Goal: Navigation & Orientation: Find specific page/section

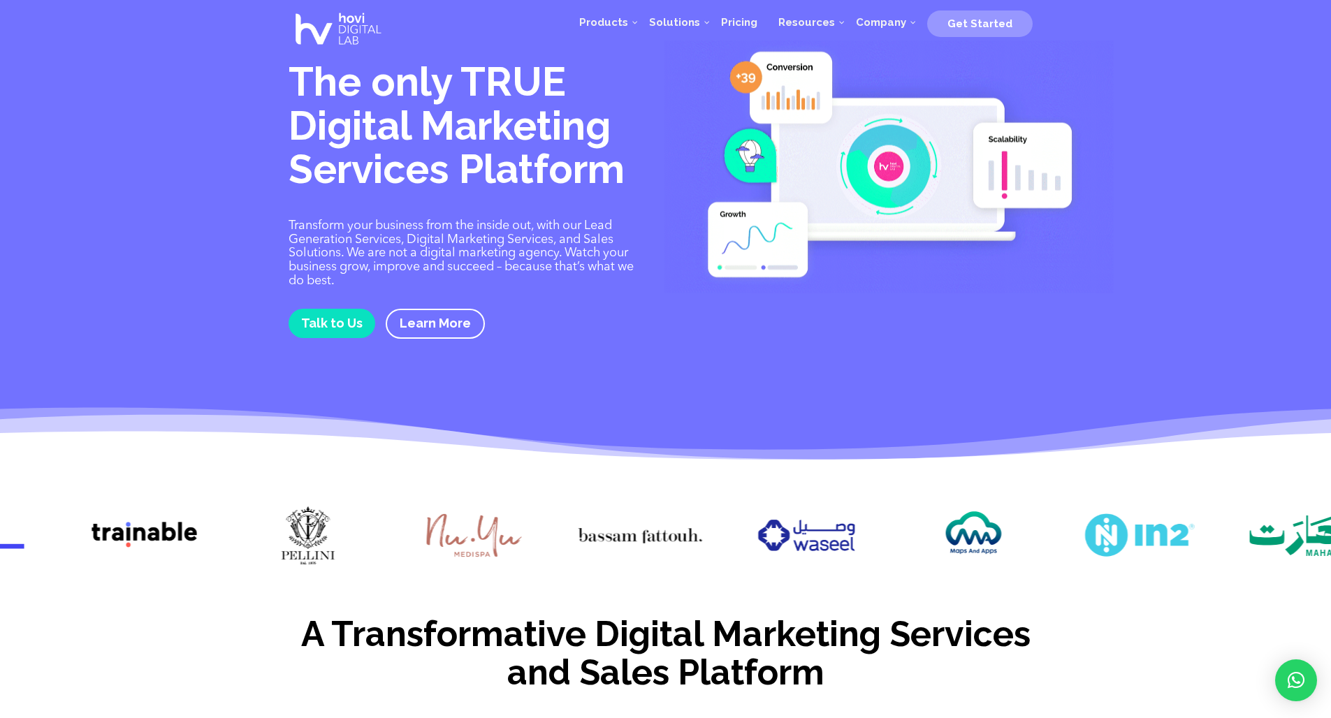
drag, startPoint x: 1044, startPoint y: 532, endPoint x: 446, endPoint y: 532, distance: 598.2
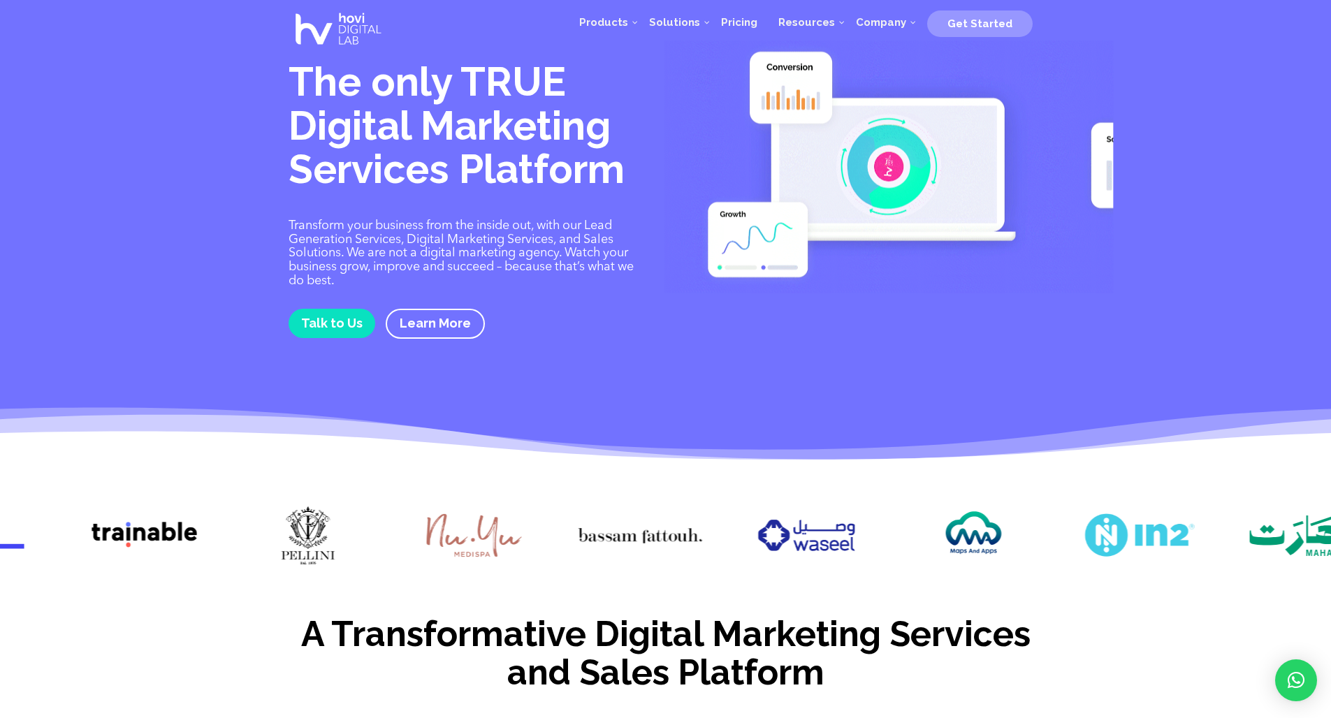
click at [446, 532] on img at bounding box center [474, 536] width 124 height 62
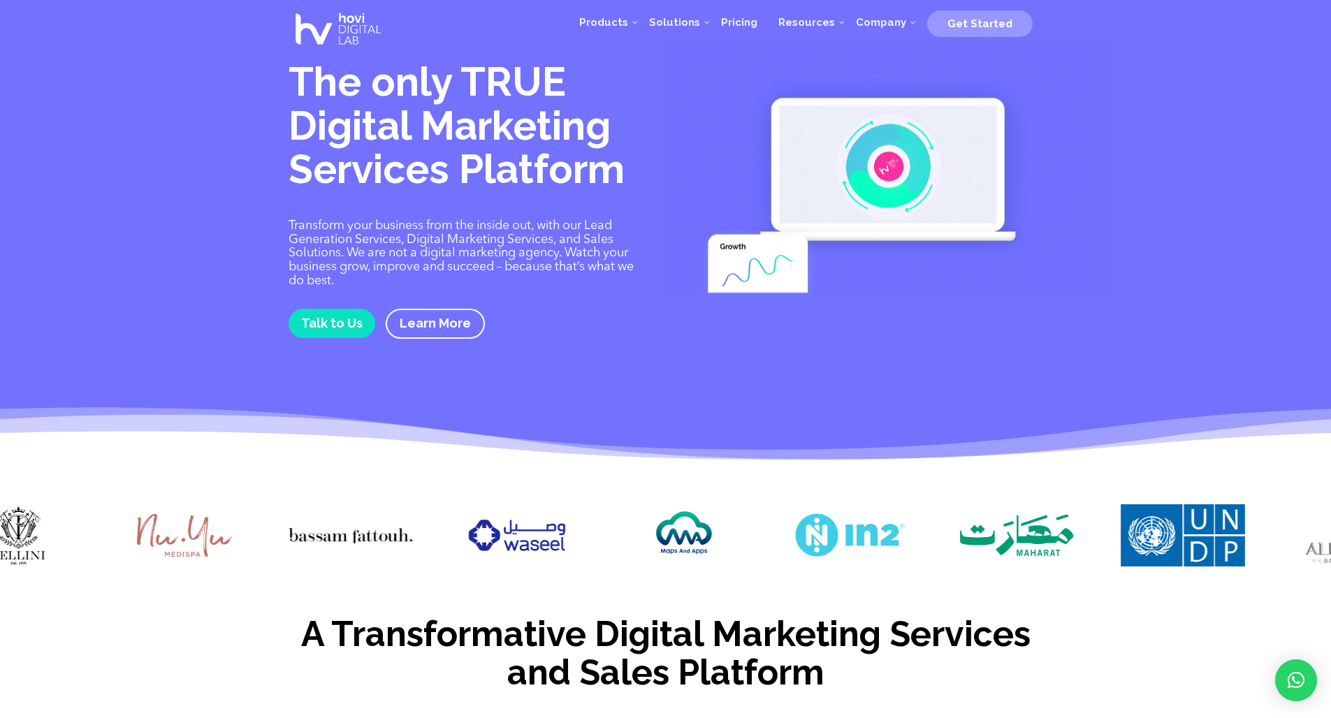
drag, startPoint x: 962, startPoint y: 535, endPoint x: 635, endPoint y: 530, distance: 326.4
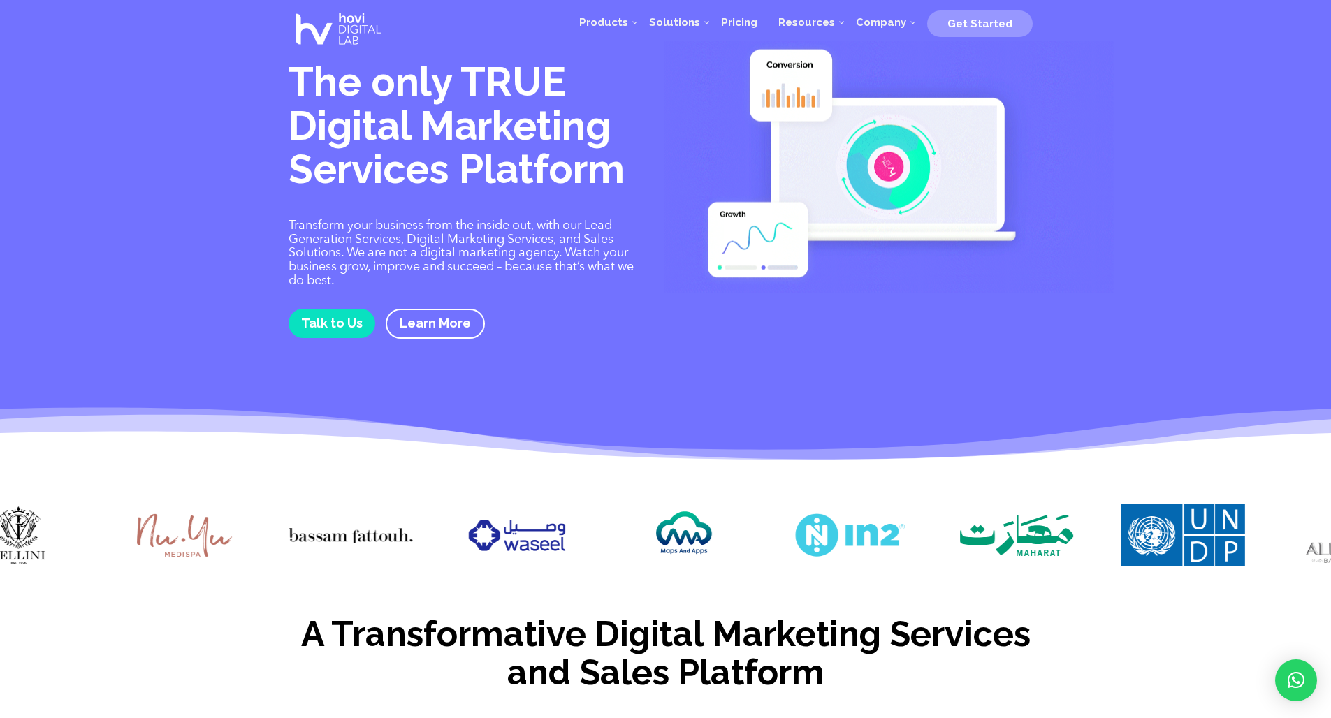
click at [649, 533] on img at bounding box center [683, 536] width 124 height 62
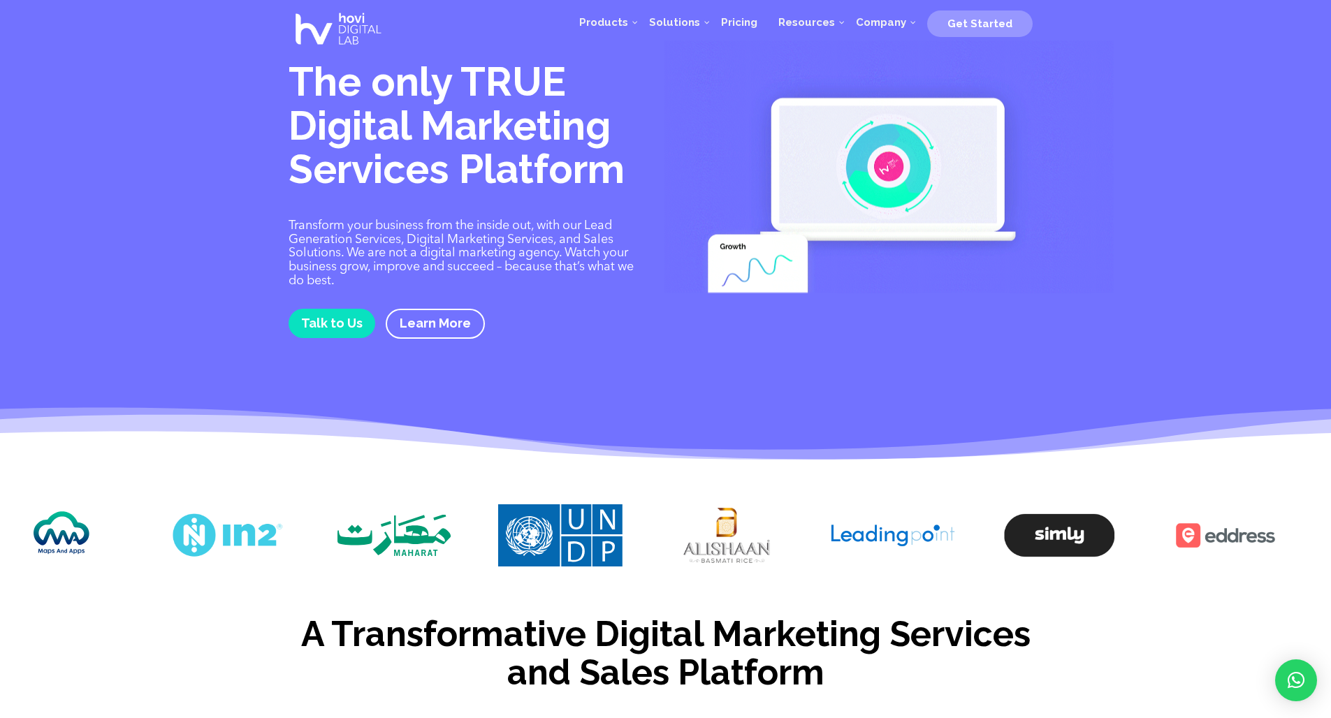
drag, startPoint x: 960, startPoint y: 536, endPoint x: 419, endPoint y: 509, distance: 540.9
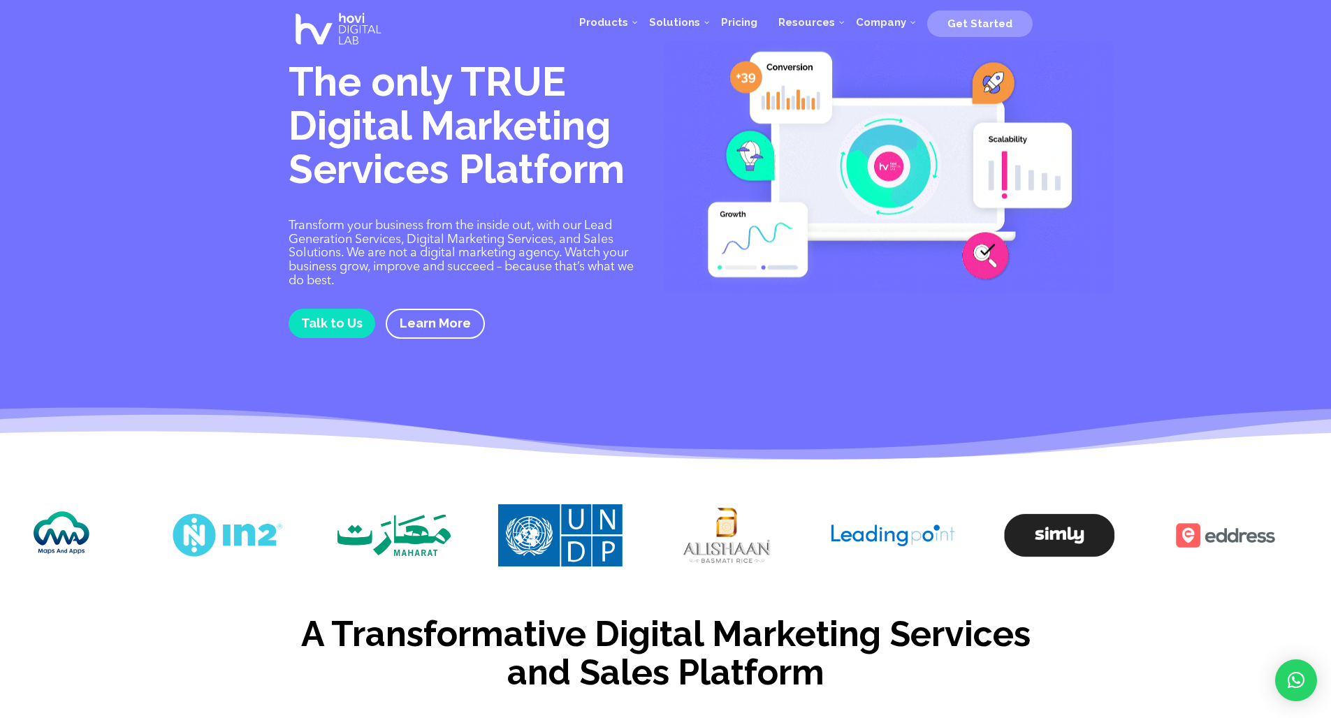
click at [419, 509] on img at bounding box center [394, 536] width 124 height 62
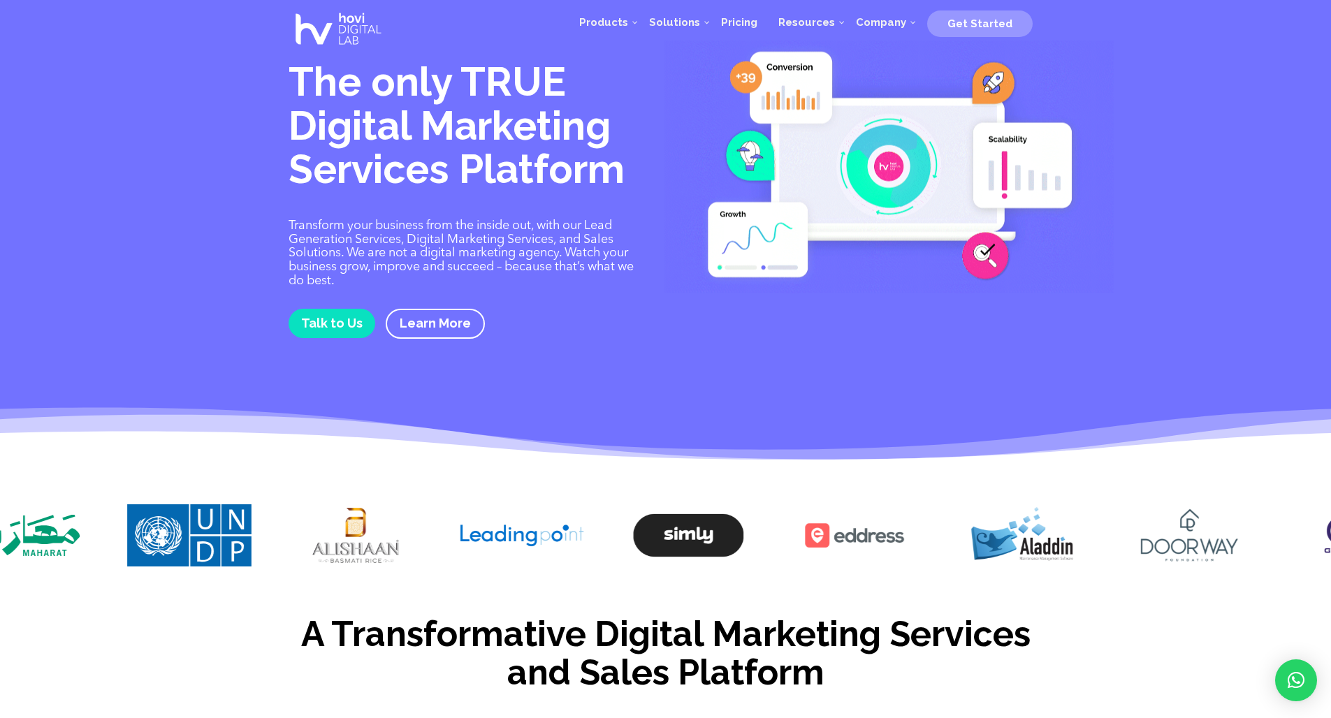
drag, startPoint x: 909, startPoint y: 533, endPoint x: 532, endPoint y: 542, distance: 376.8
click at [532, 542] on img at bounding box center [522, 536] width 124 height 62
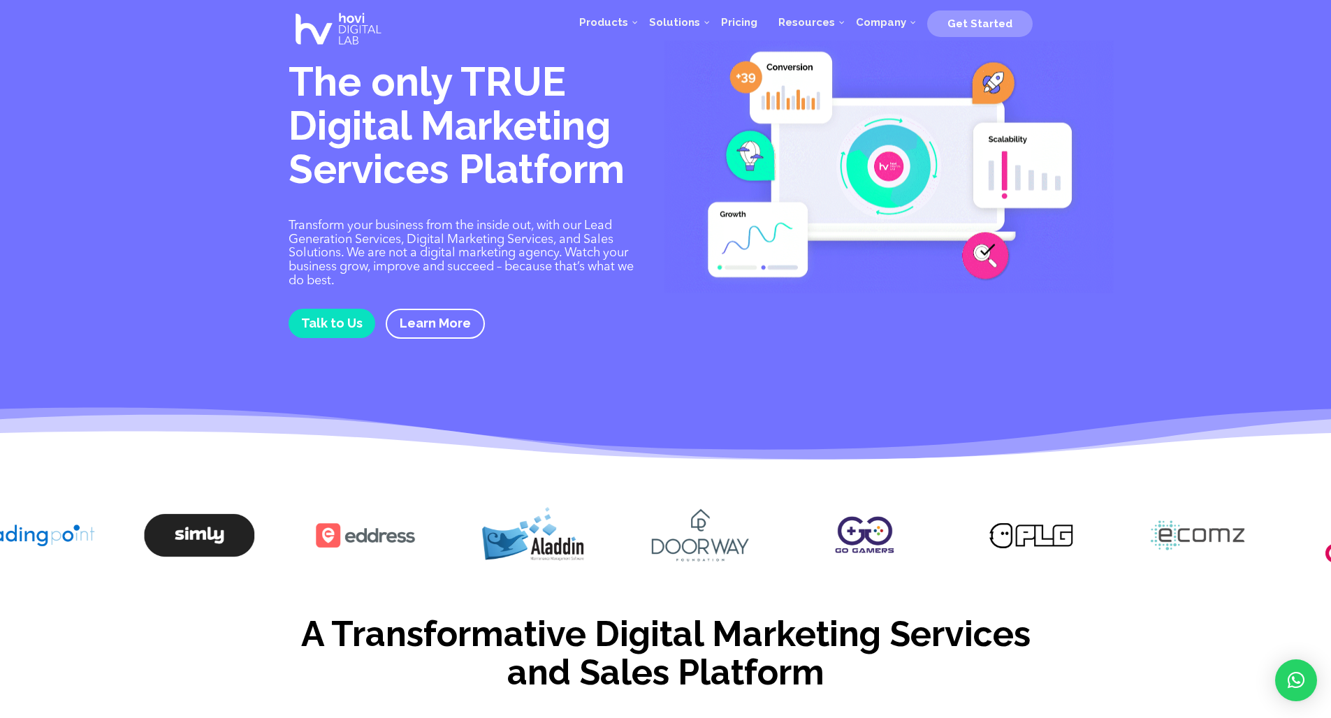
drag, startPoint x: 982, startPoint y: 531, endPoint x: 485, endPoint y: 523, distance: 497.0
click at [485, 523] on img at bounding box center [532, 538] width 124 height 67
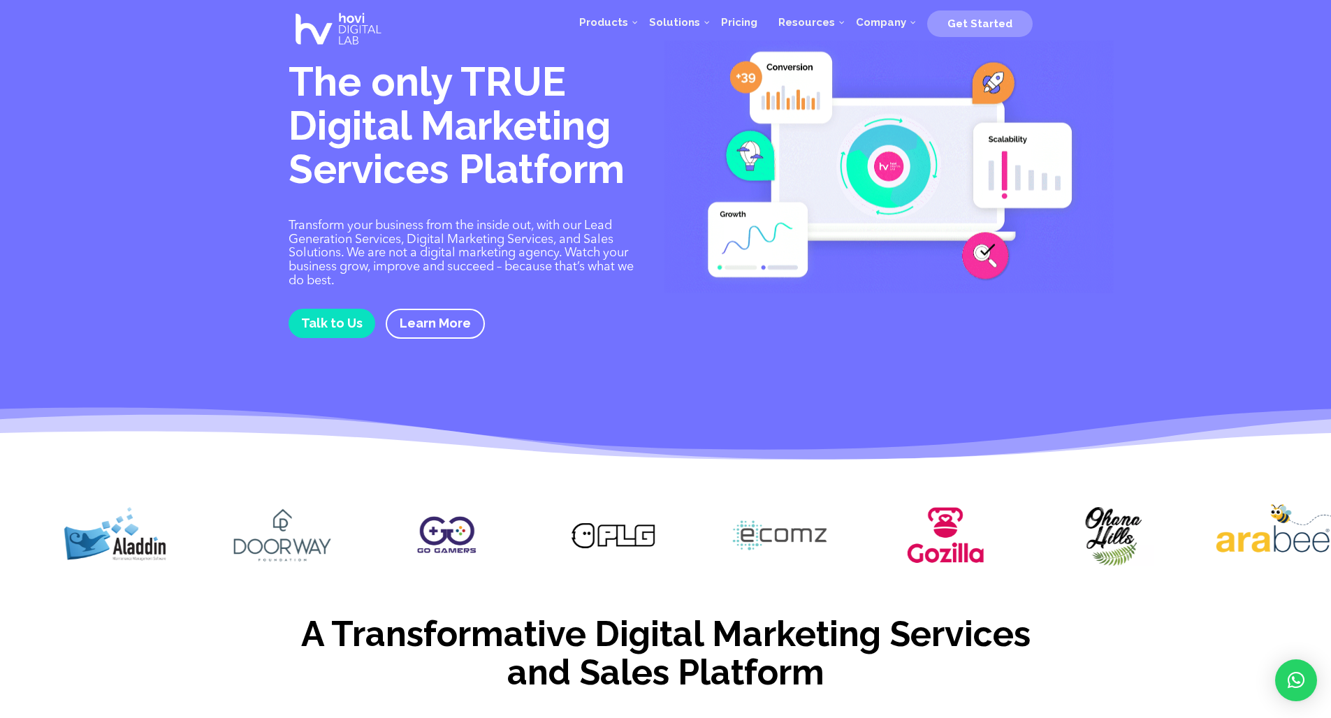
drag, startPoint x: 894, startPoint y: 524, endPoint x: 442, endPoint y: 519, distance: 451.5
click at [443, 519] on img at bounding box center [446, 536] width 124 height 62
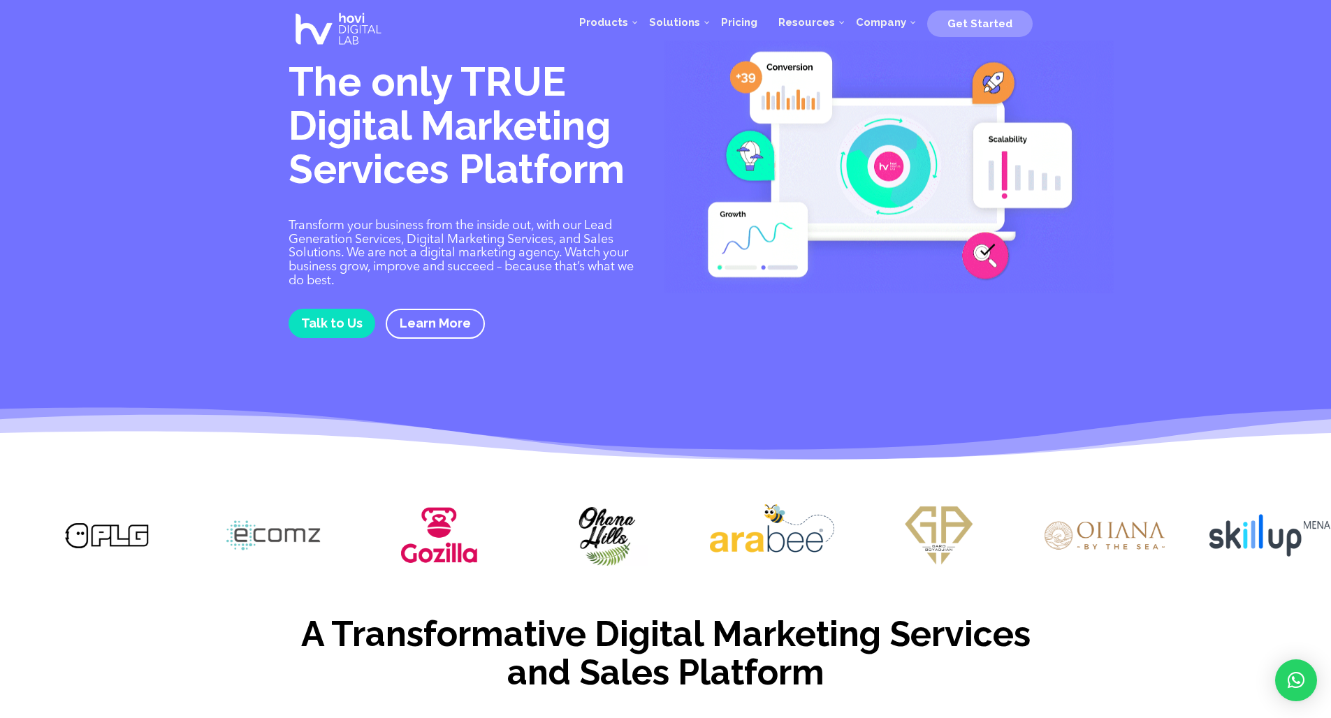
drag, startPoint x: 929, startPoint y: 537, endPoint x: 414, endPoint y: 501, distance: 515.6
click at [414, 505] on img at bounding box center [439, 536] width 124 height 62
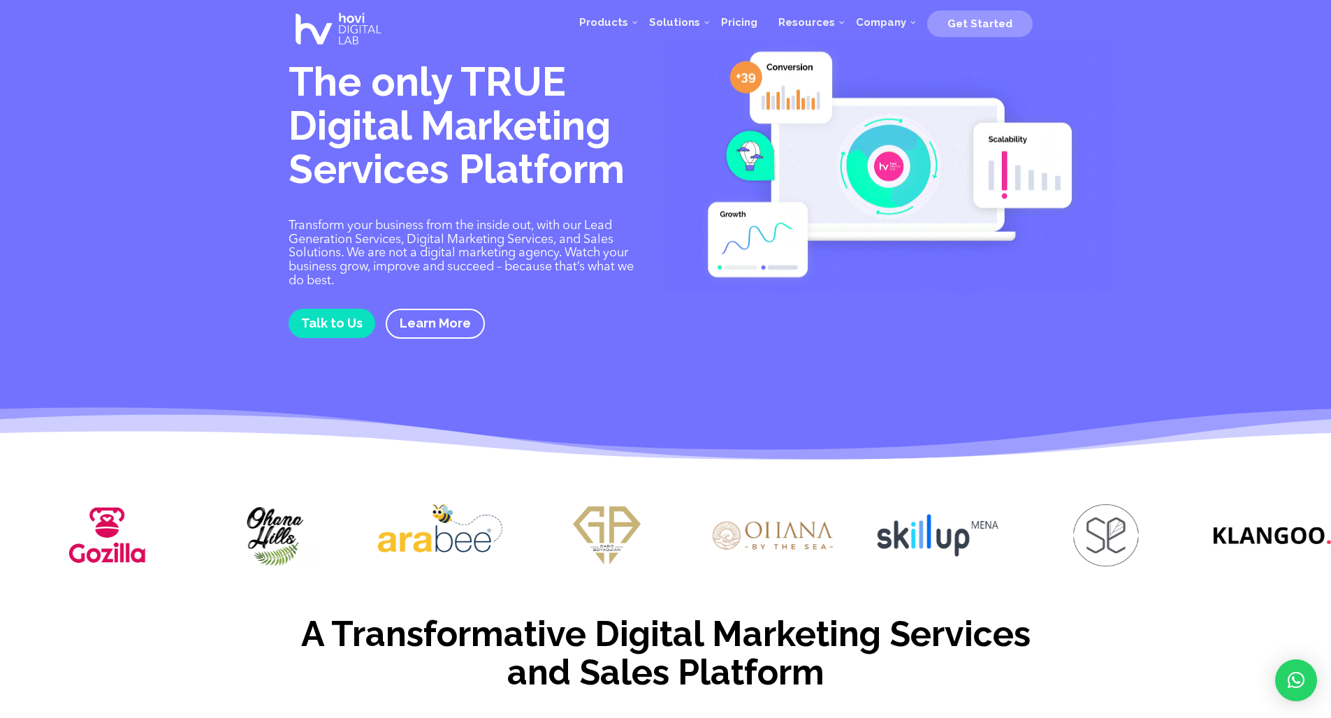
drag, startPoint x: 838, startPoint y: 535, endPoint x: 523, endPoint y: 514, distance: 315.2
click at [529, 512] on div at bounding box center [665, 538] width 1331 height 109
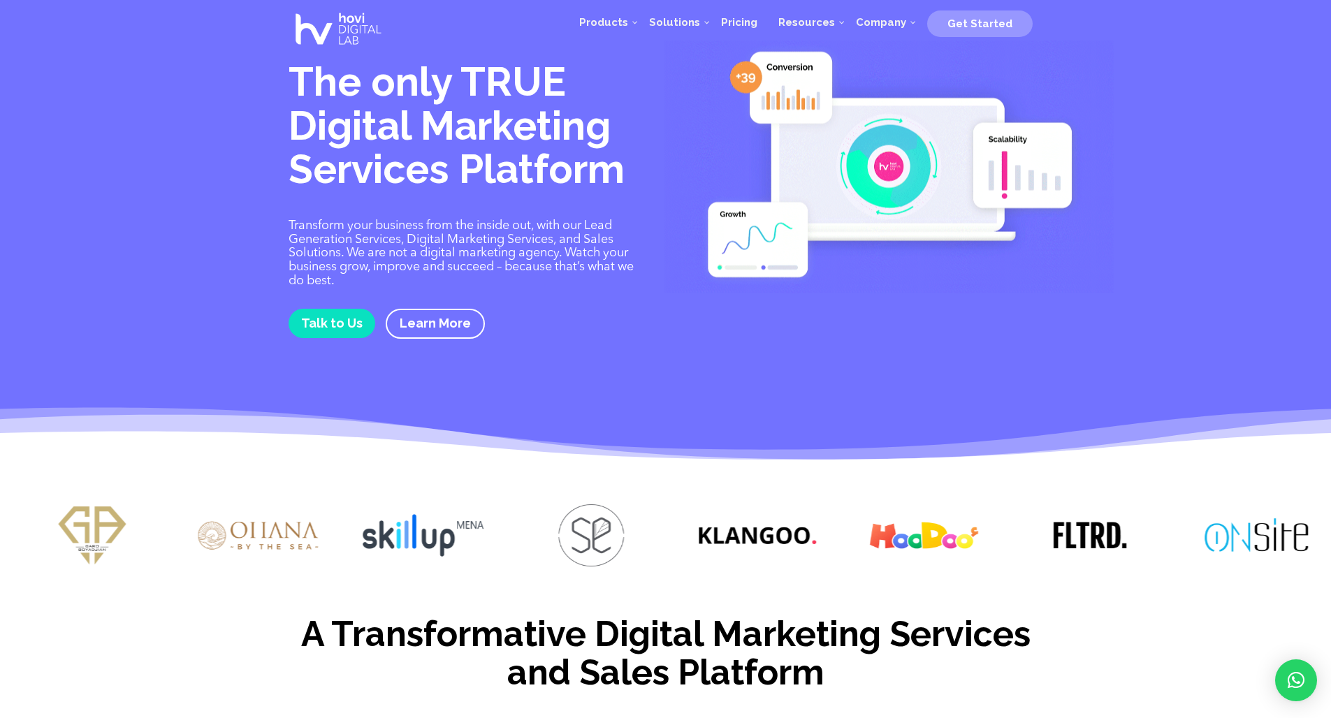
drag, startPoint x: 736, startPoint y: 535, endPoint x: 231, endPoint y: 522, distance: 504.7
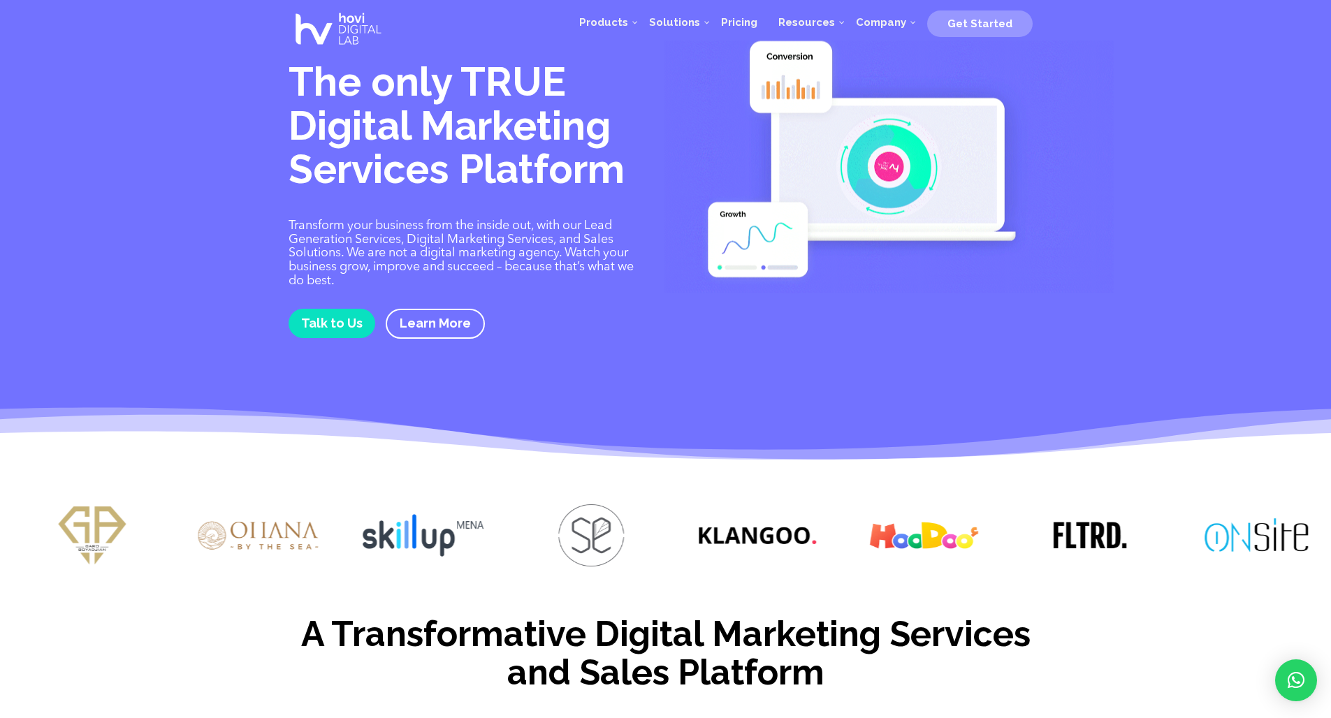
click at [231, 522] on img at bounding box center [258, 536] width 124 height 62
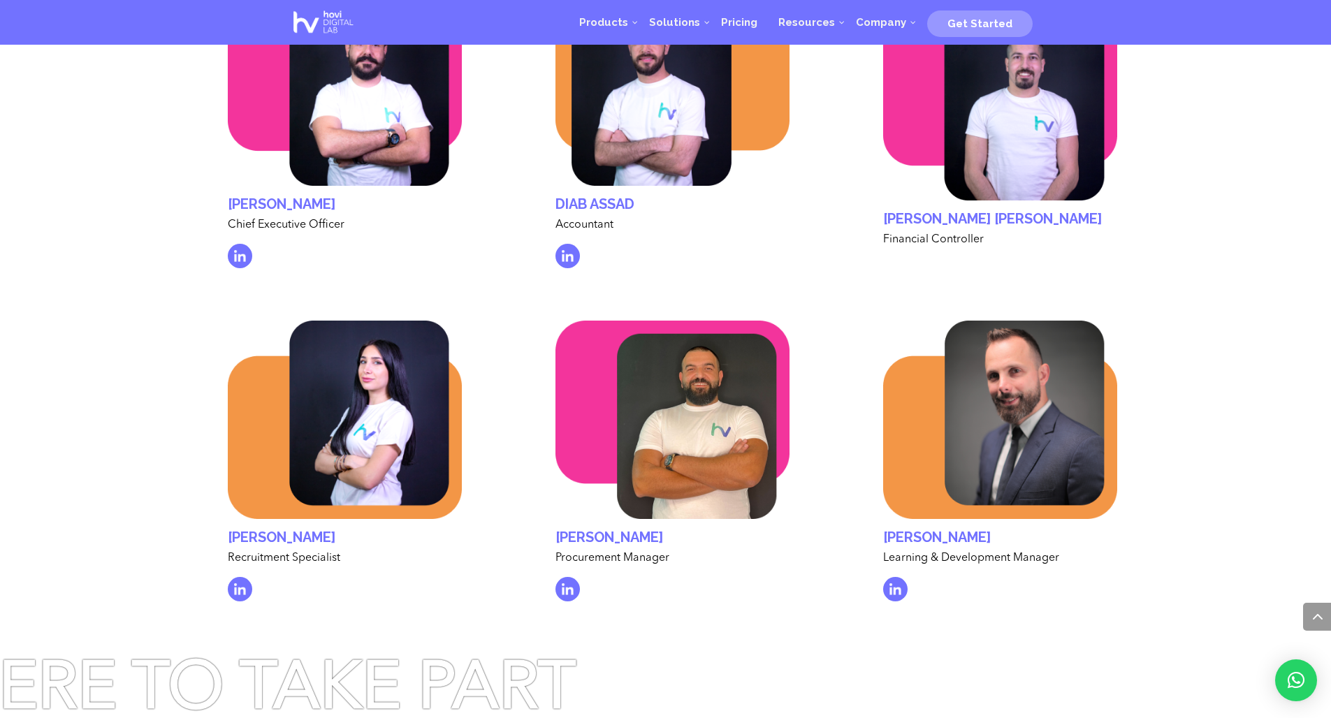
scroll to position [4513, 0]
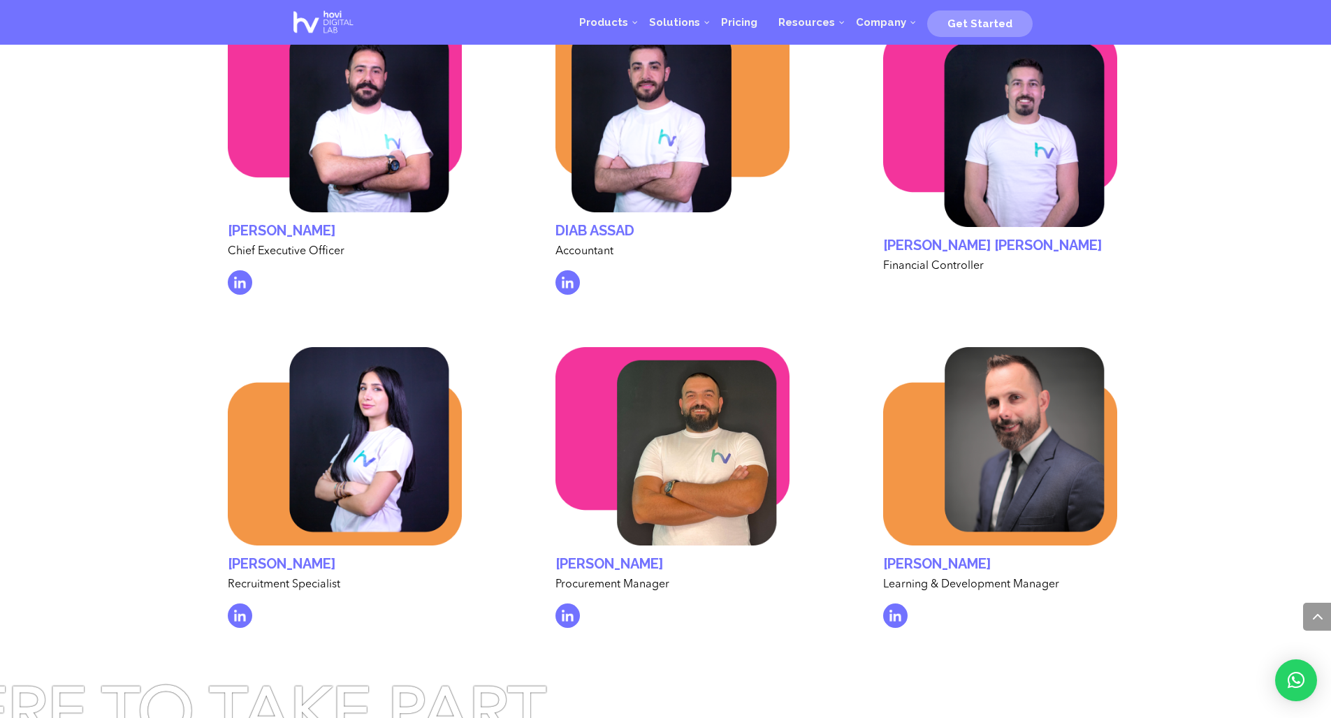
drag, startPoint x: 884, startPoint y: 521, endPoint x: 1046, endPoint y: 517, distance: 162.2
click at [1046, 556] on h2 "Gerard Najem" at bounding box center [1000, 567] width 234 height 22
click at [1181, 502] on div "Operations Sales Customer Success Software Engineers Bob Sabra" at bounding box center [665, 292] width 1331 height 725
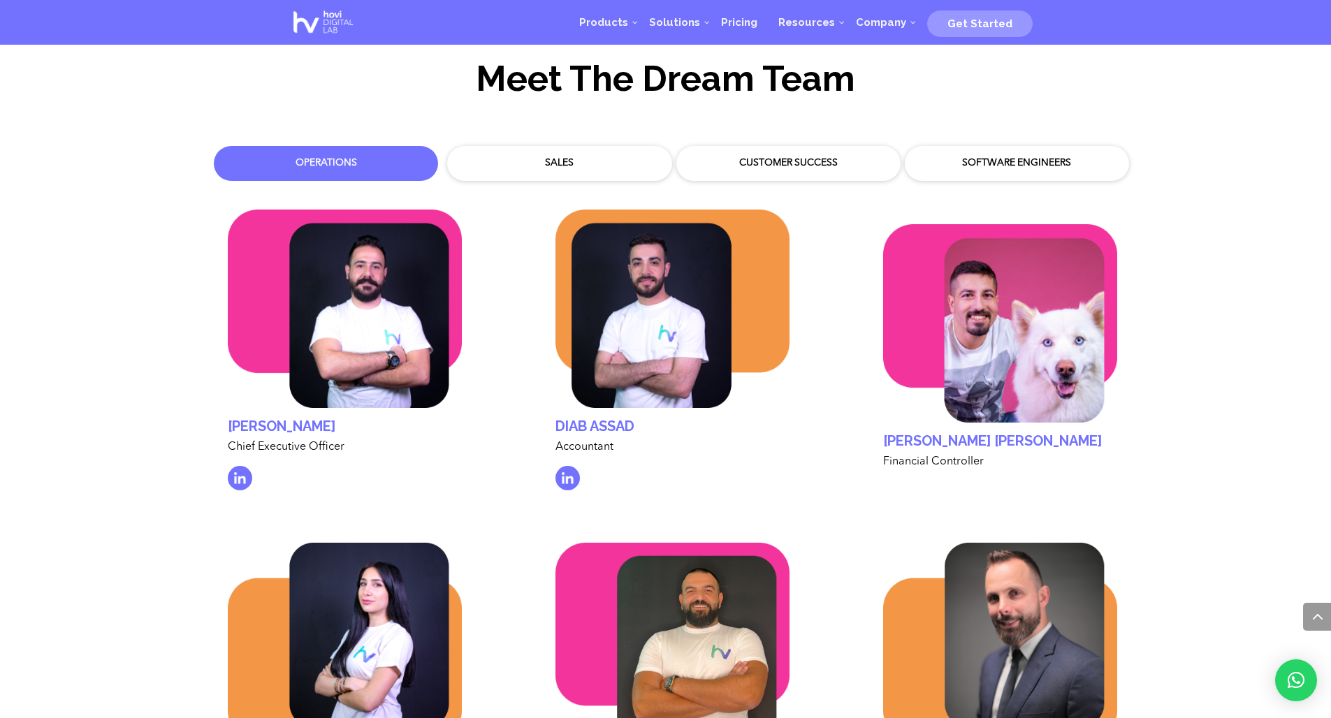
scroll to position [4175, 0]
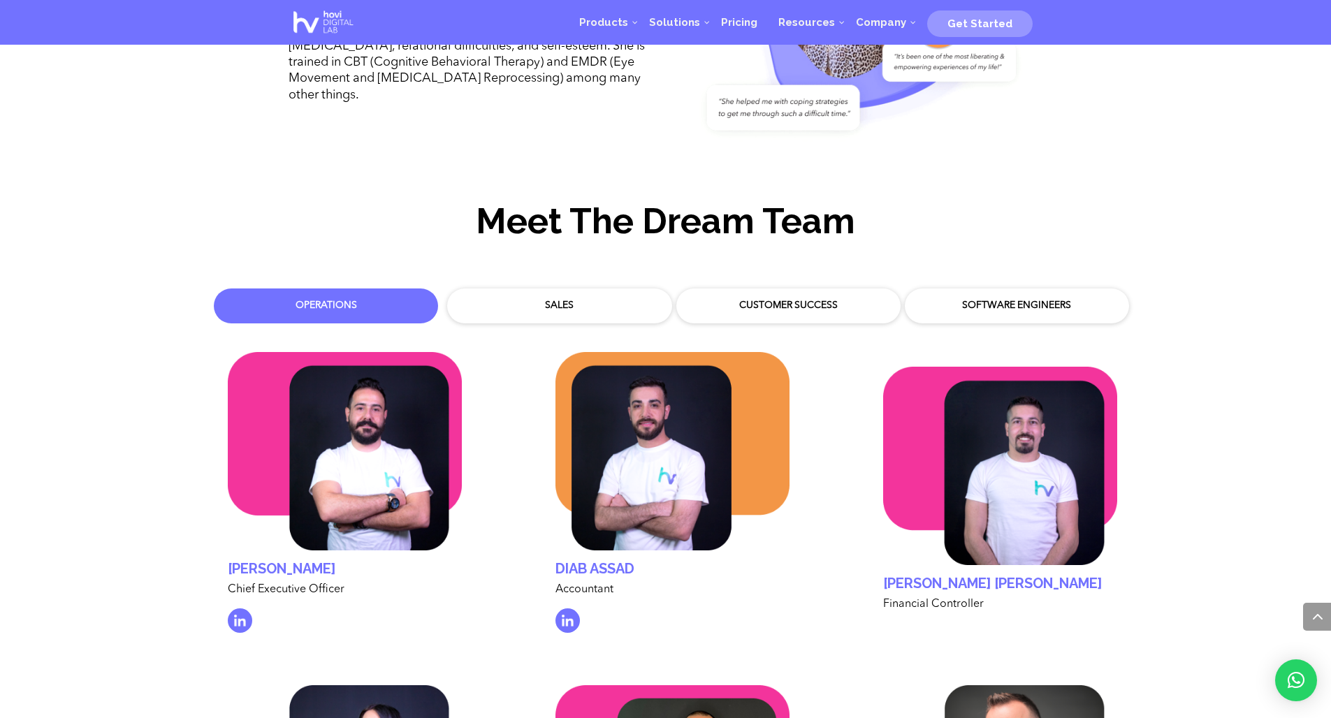
click at [591, 299] on div "Sales" at bounding box center [559, 306] width 203 height 14
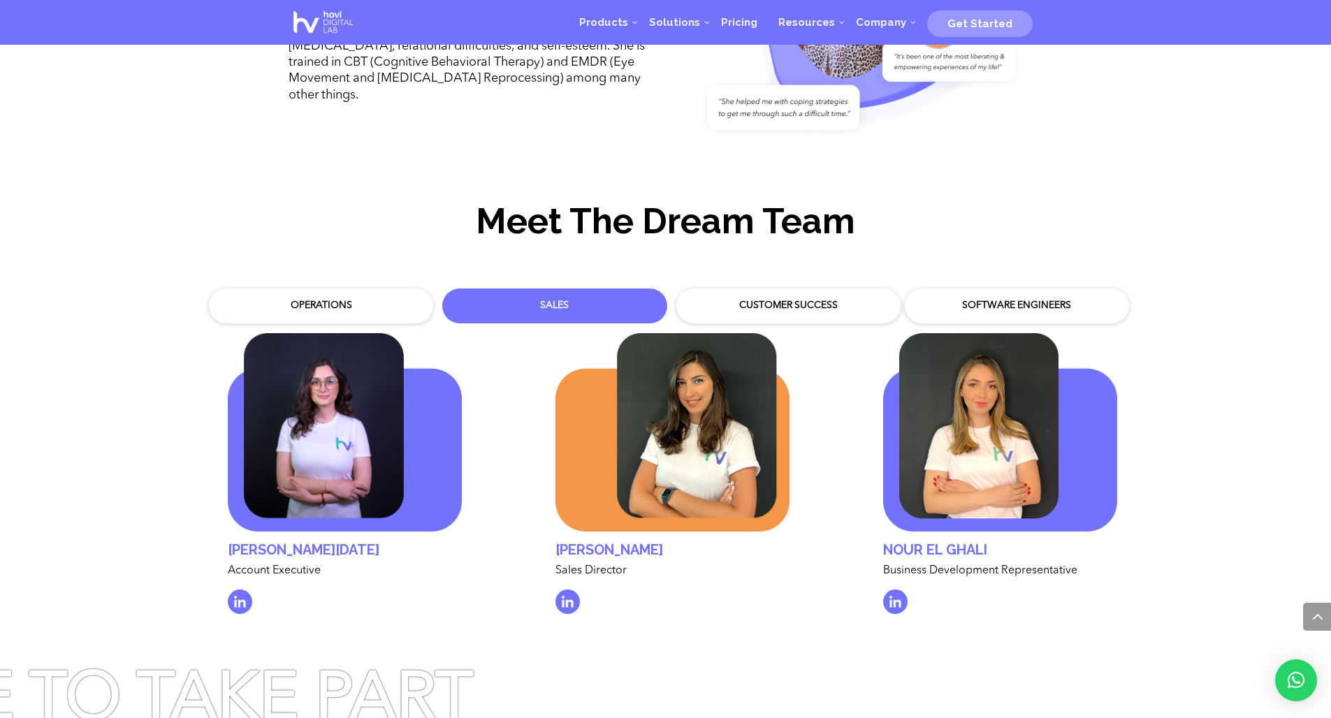
click at [758, 299] on div "Customer Success" at bounding box center [788, 306] width 203 height 14
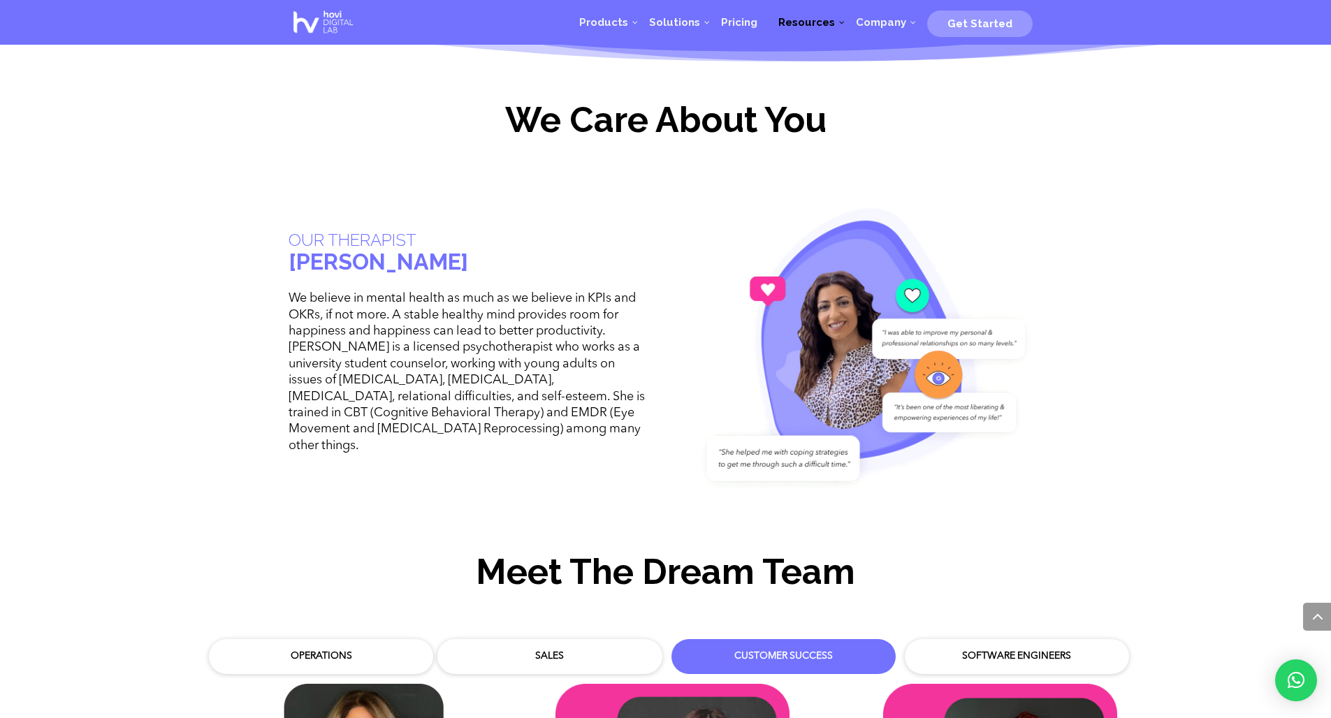
scroll to position [4083, 0]
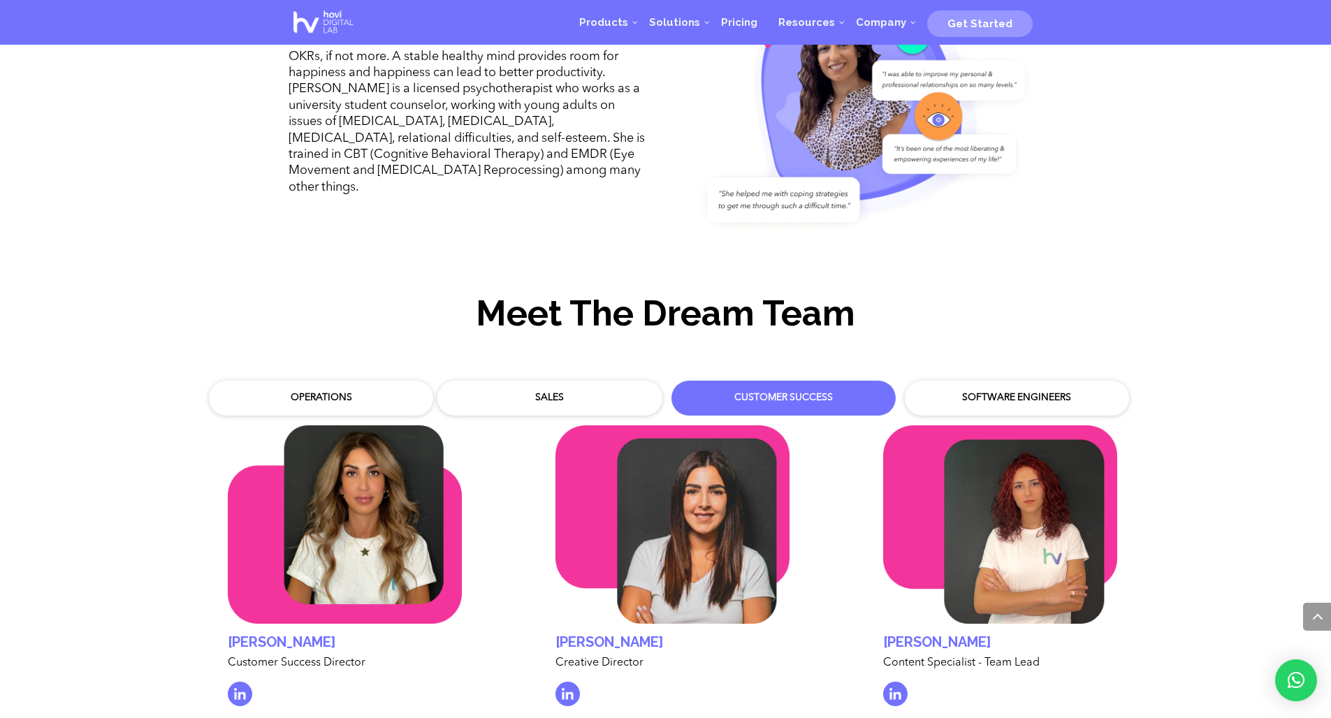
click at [1039, 391] on div "Software Engineers" at bounding box center [1017, 398] width 203 height 14
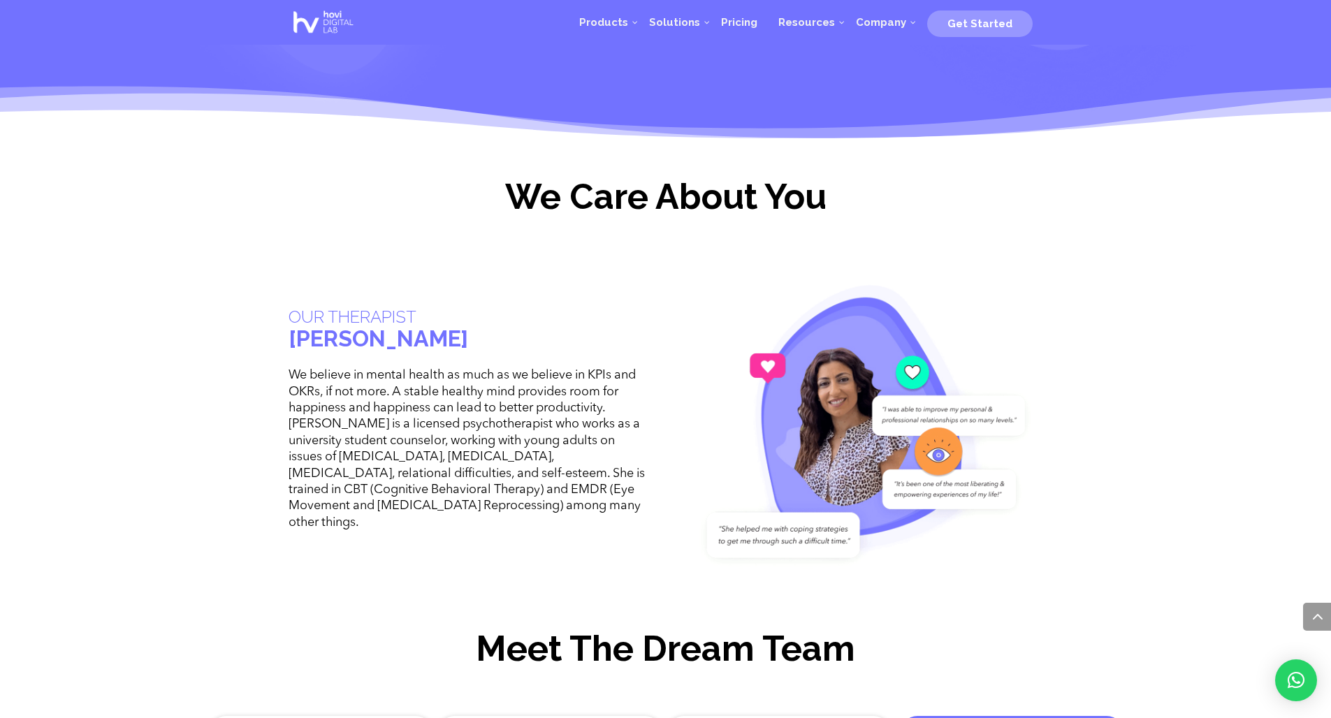
scroll to position [3987, 0]
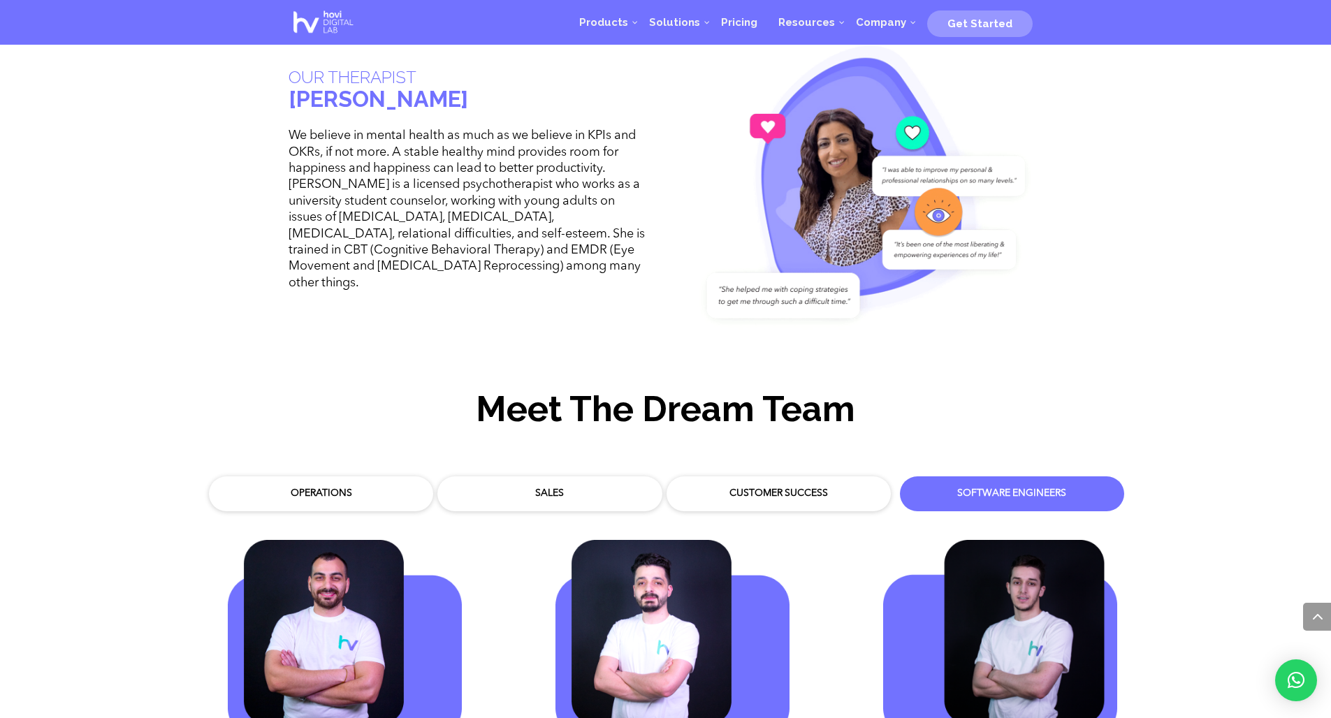
click at [564, 487] on div "Sales" at bounding box center [549, 494] width 203 height 14
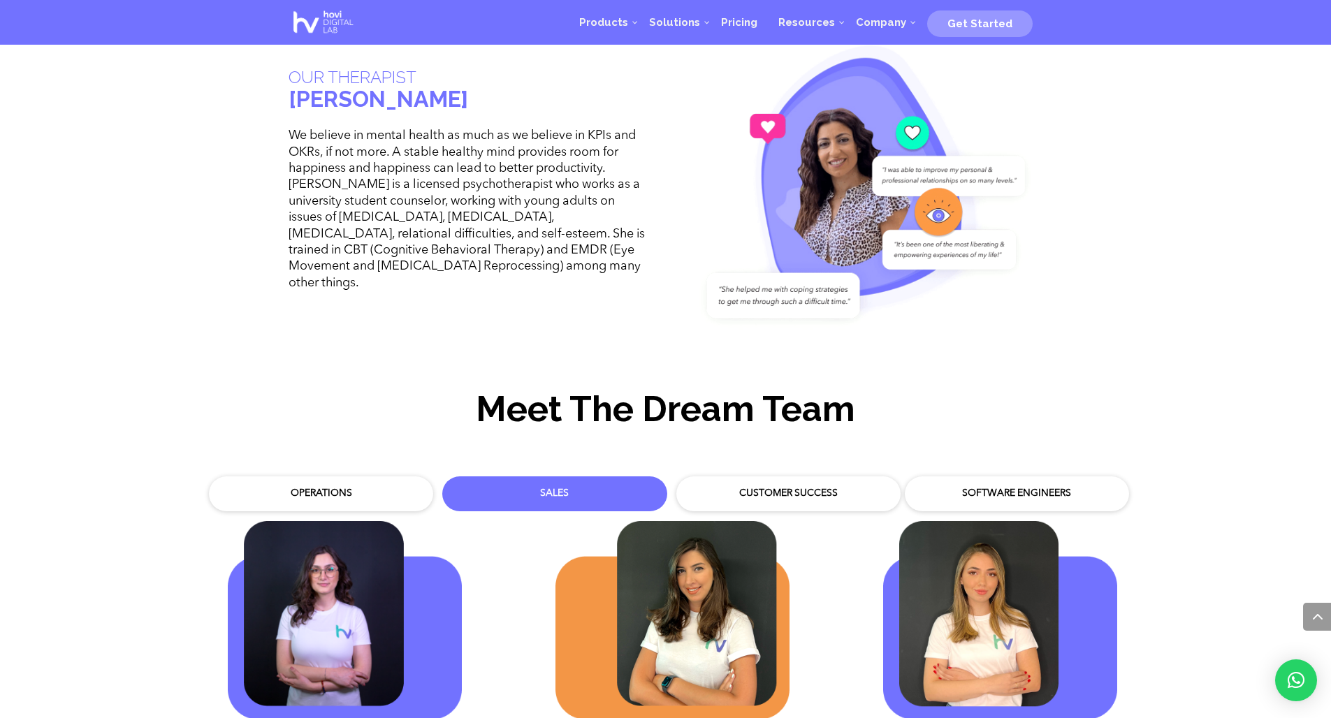
scroll to position [4242, 0]
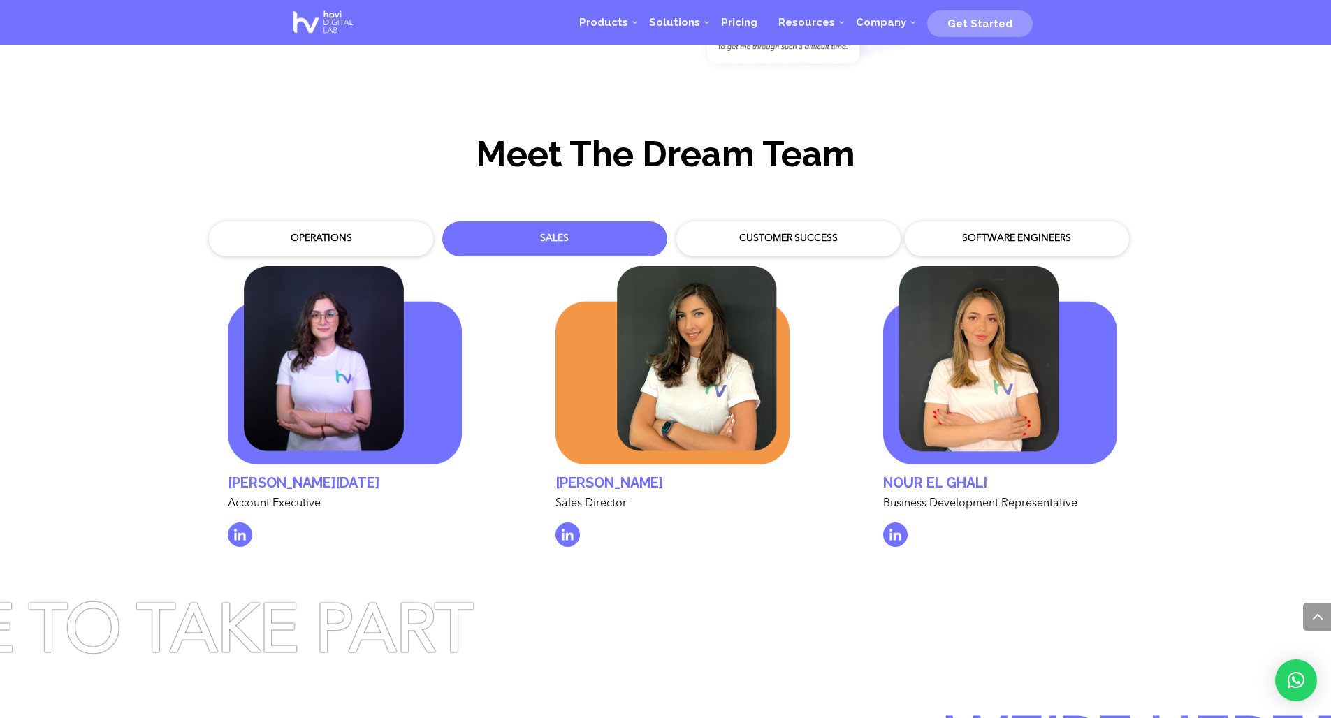
click at [296, 232] on div "Operations" at bounding box center [320, 239] width 203 height 14
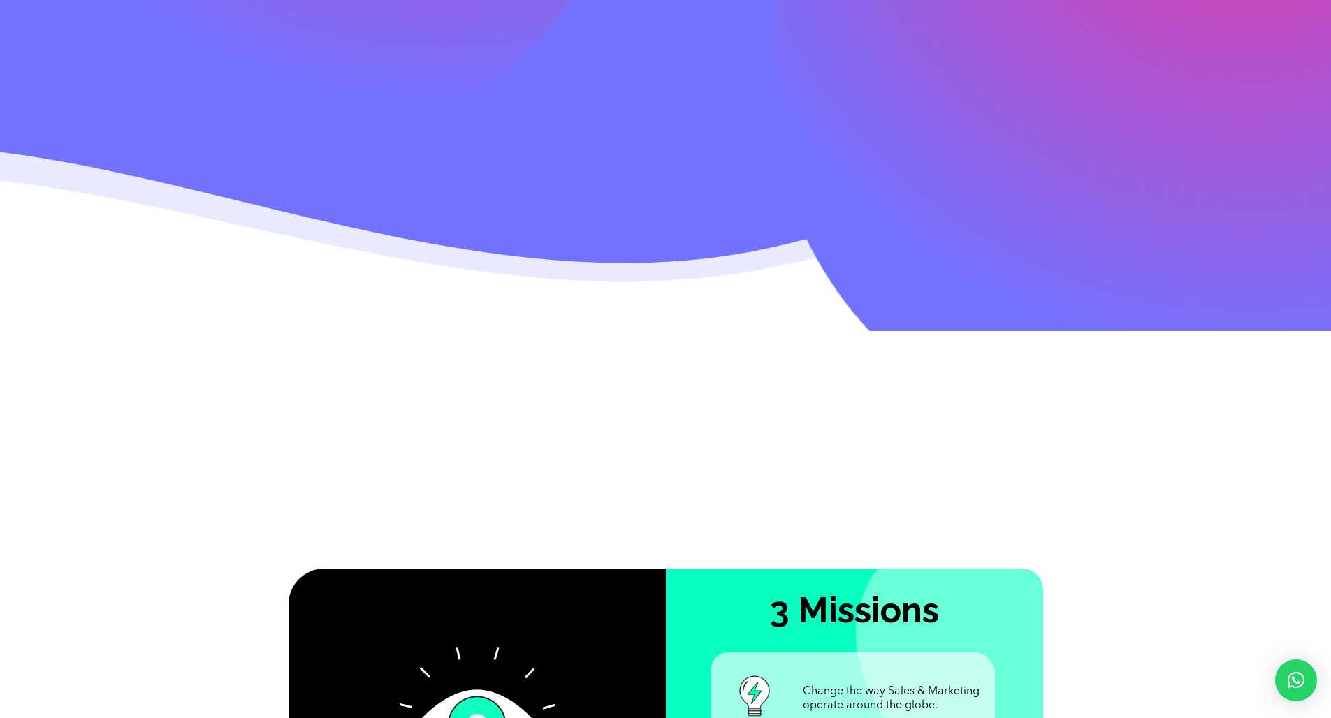
scroll to position [0, 0]
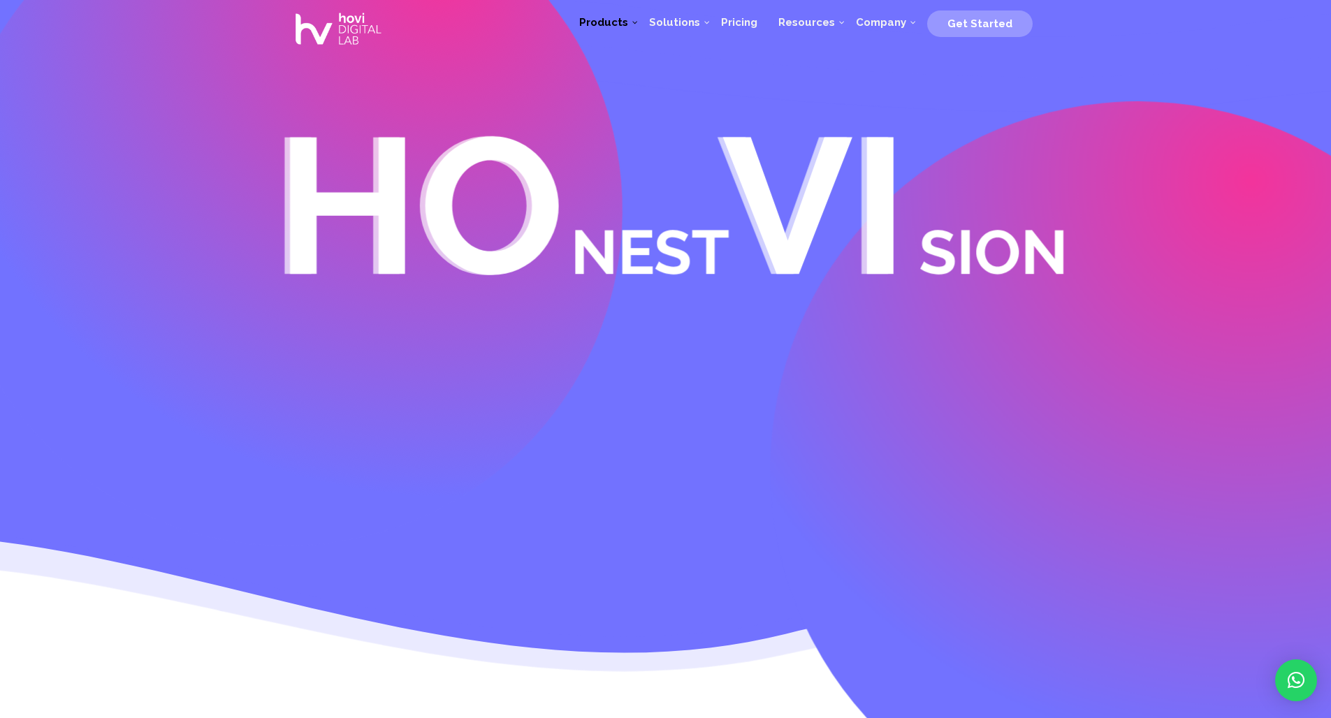
click at [351, 30] on img at bounding box center [339, 29] width 100 height 56
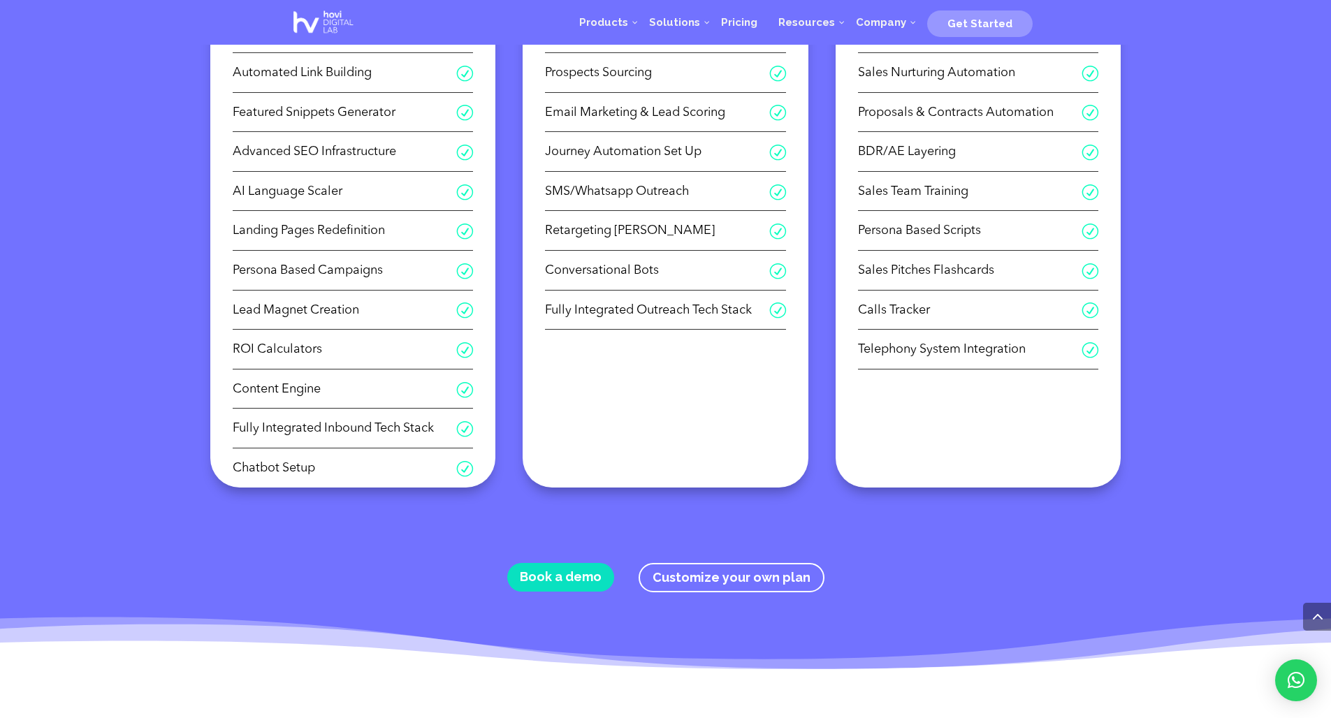
scroll to position [709, 0]
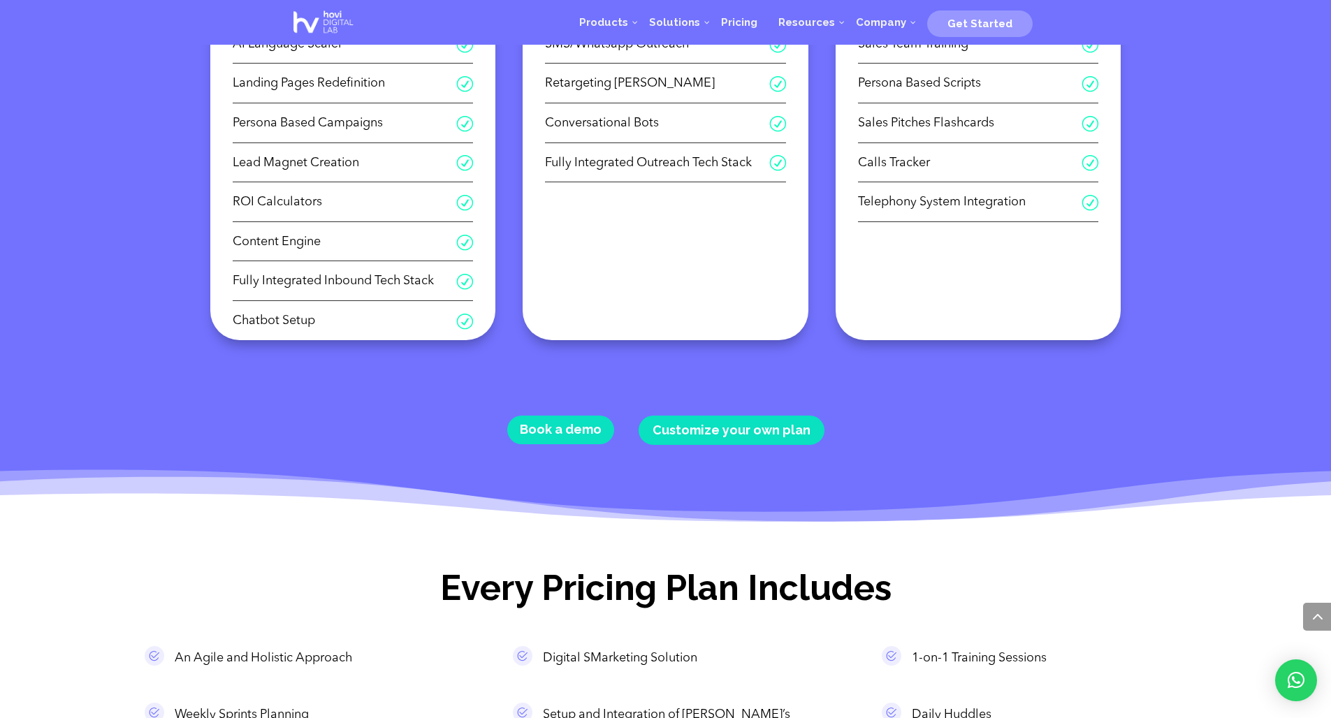
click at [748, 416] on link "Customize your own plan" at bounding box center [732, 431] width 186 height 30
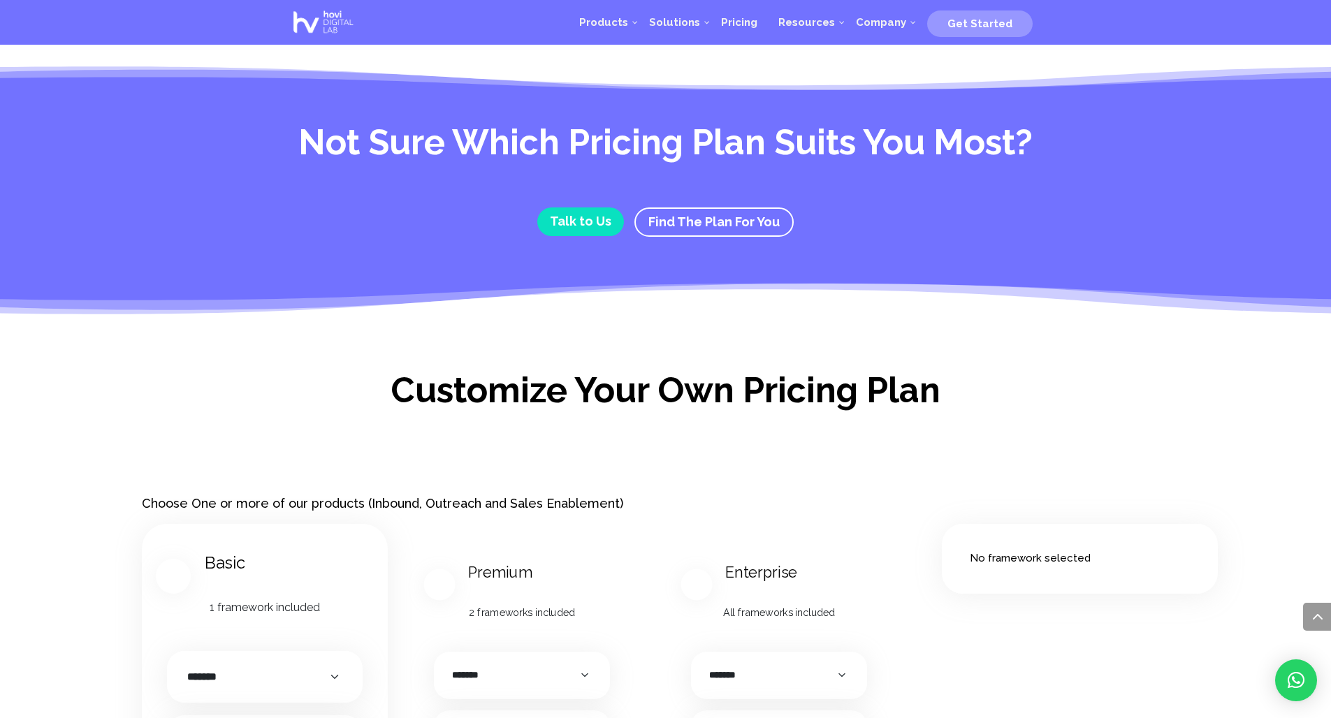
scroll to position [1491, 0]
select select "*******"
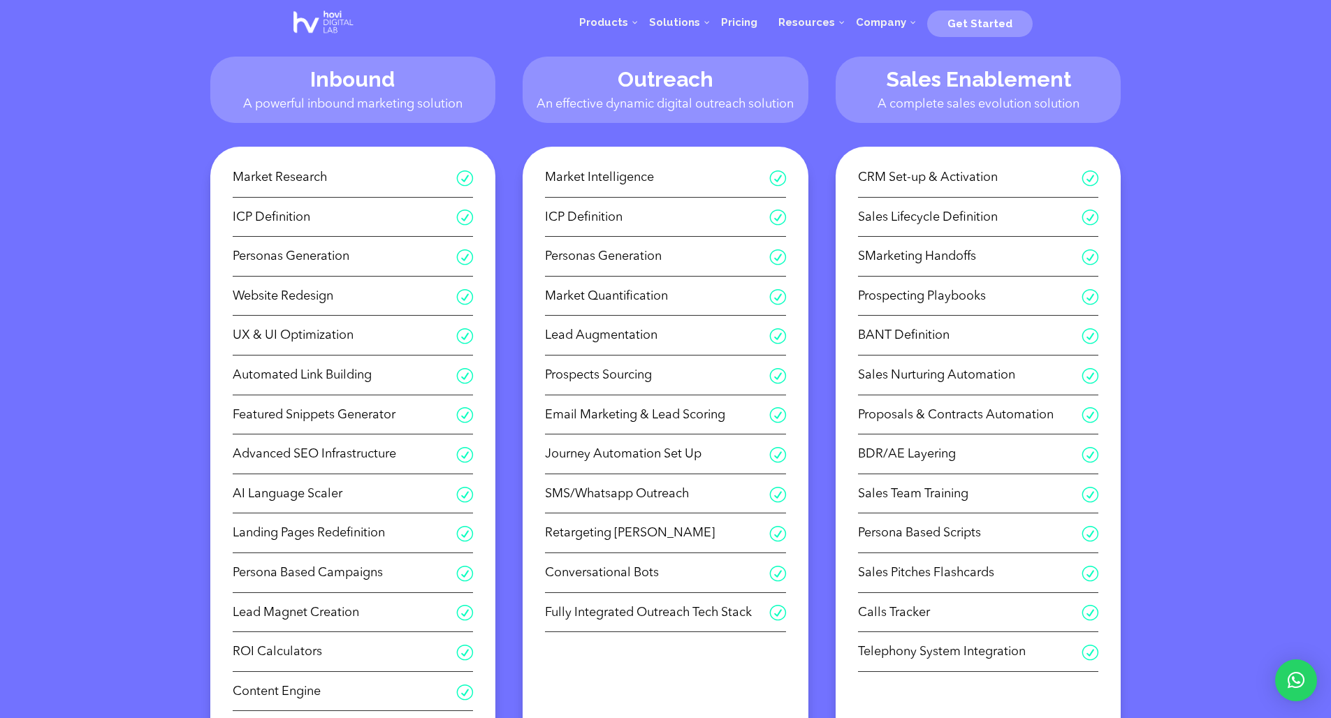
scroll to position [0, 0]
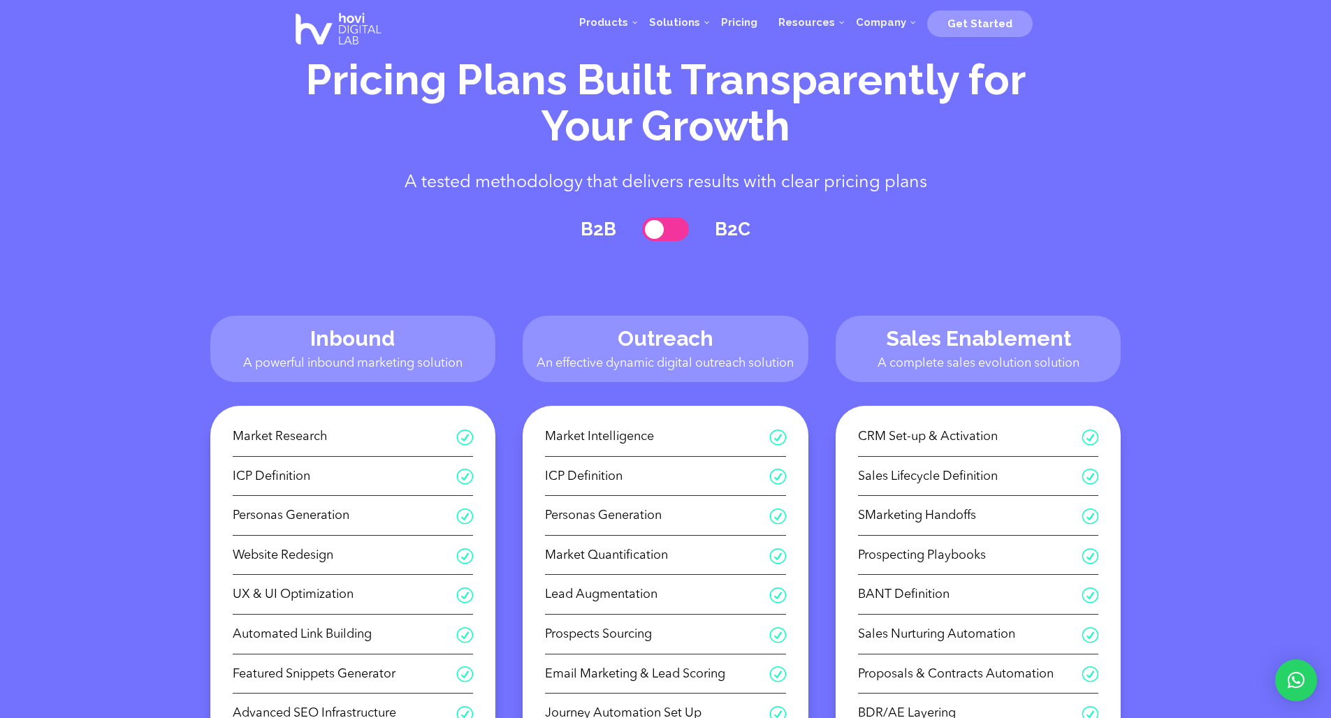
click at [493, 180] on p "A tested methodology that delivers results with clear pricing plans" at bounding box center [666, 183] width 755 height 14
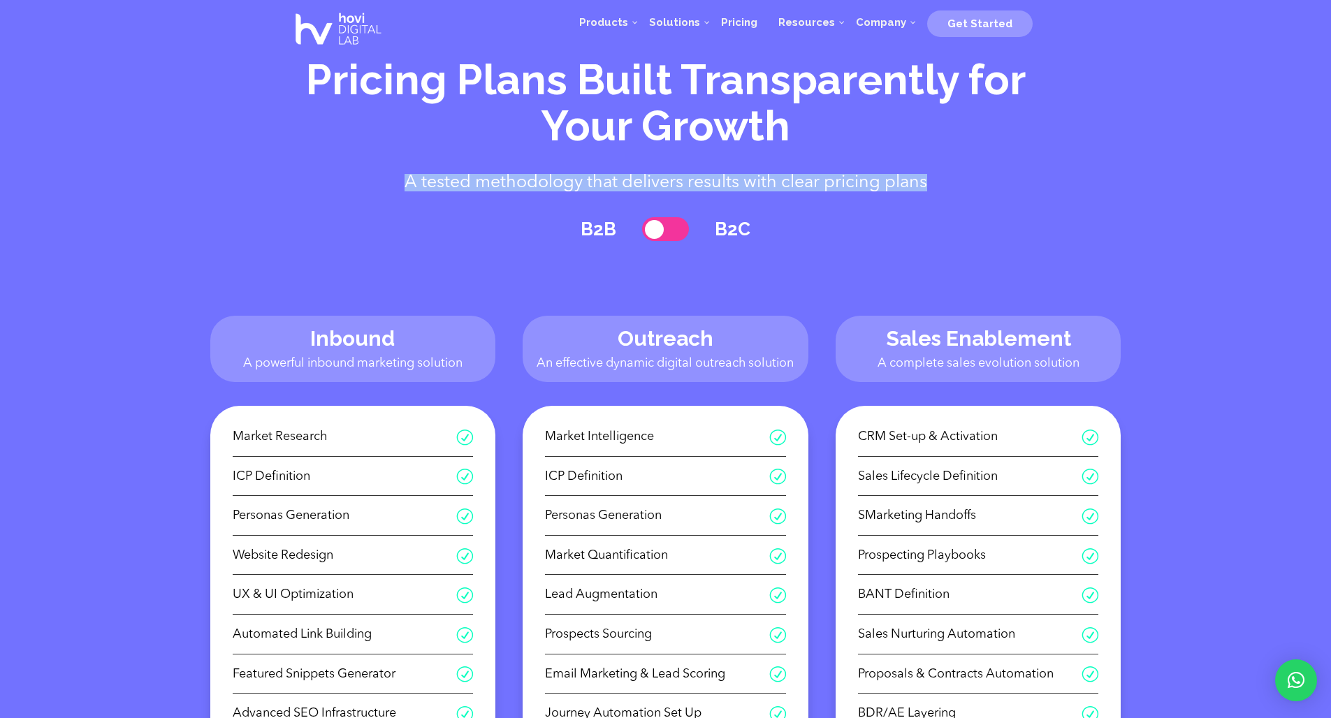
drag, startPoint x: 366, startPoint y: 183, endPoint x: 996, endPoint y: 178, distance: 630.4
click at [986, 179] on p "A tested methodology that delivers results with clear pricing plans" at bounding box center [666, 183] width 755 height 14
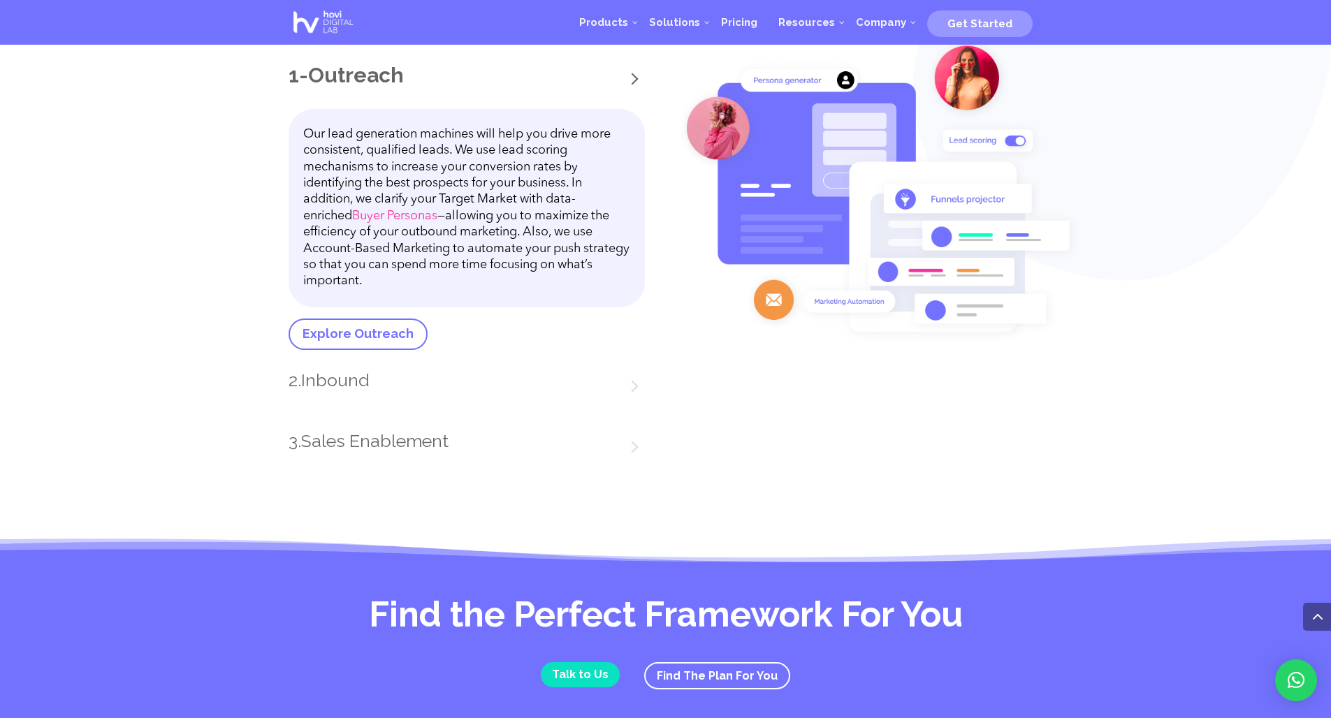
scroll to position [1772, 0]
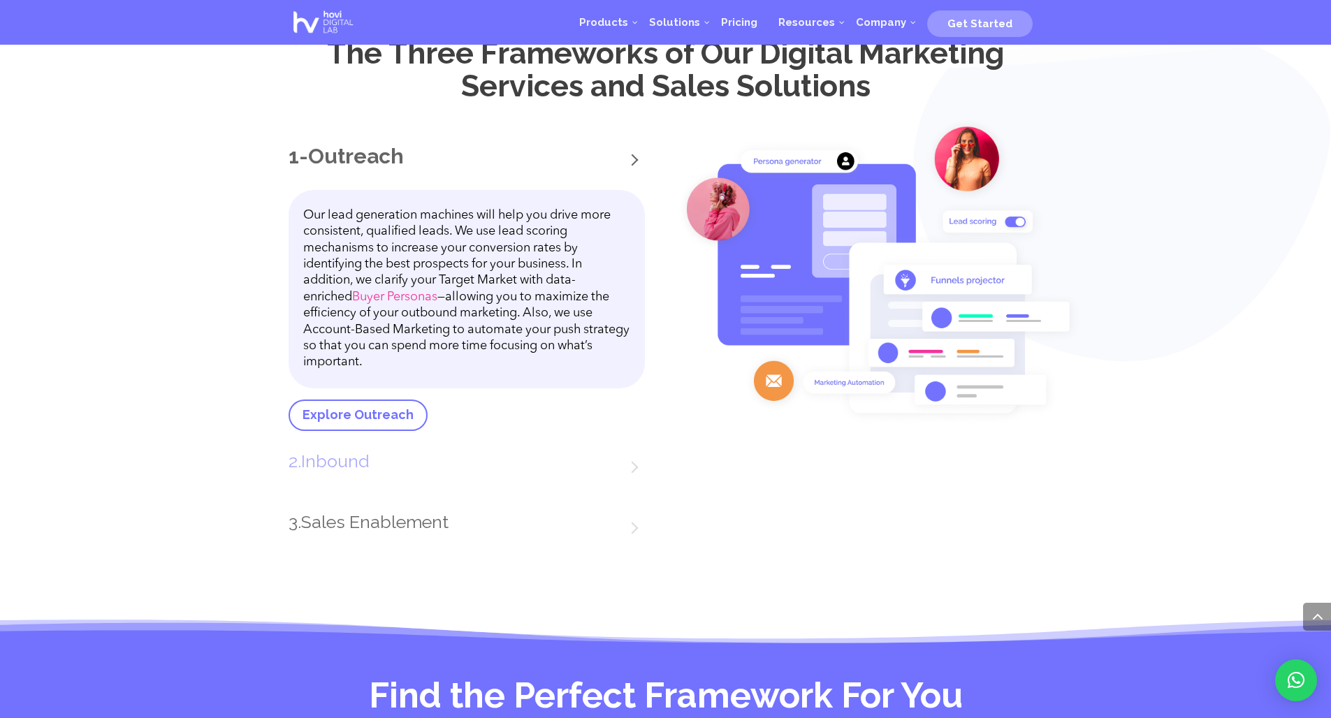
click at [347, 472] on link "Inbound" at bounding box center [335, 461] width 68 height 21
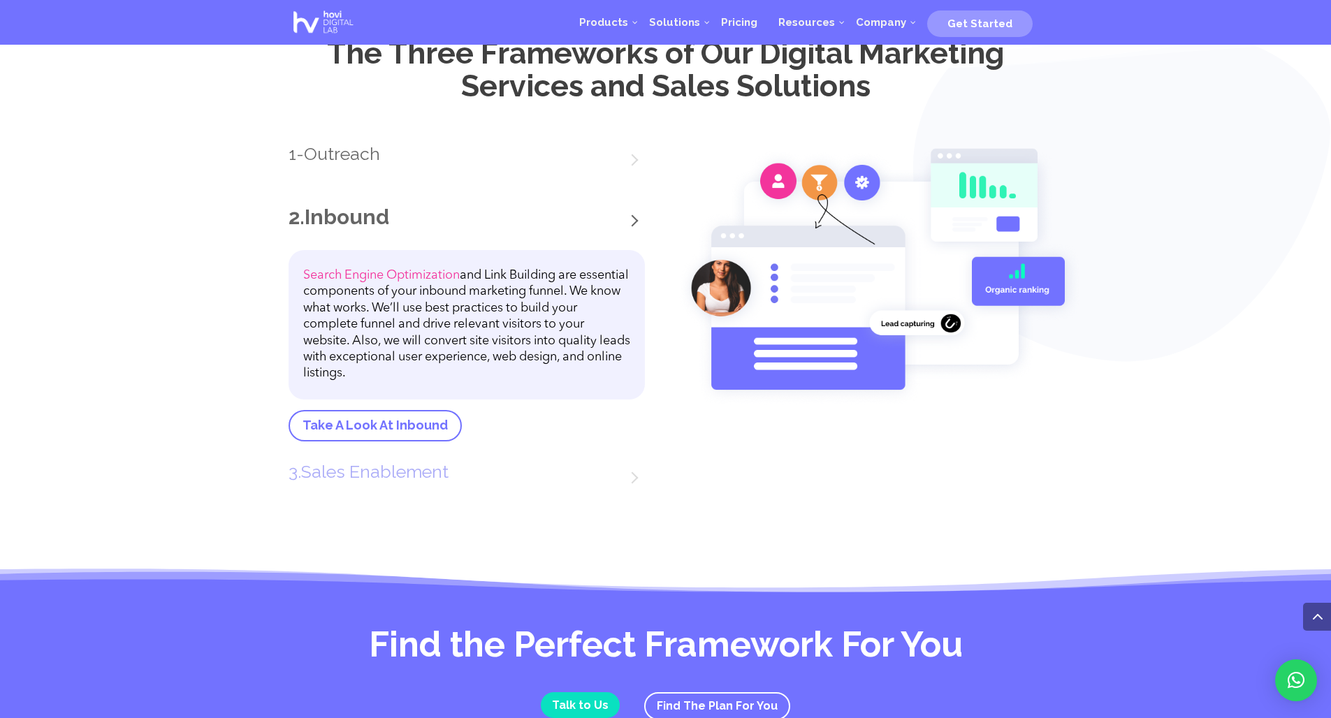
click at [347, 482] on link "Sales Enablement" at bounding box center [374, 471] width 147 height 21
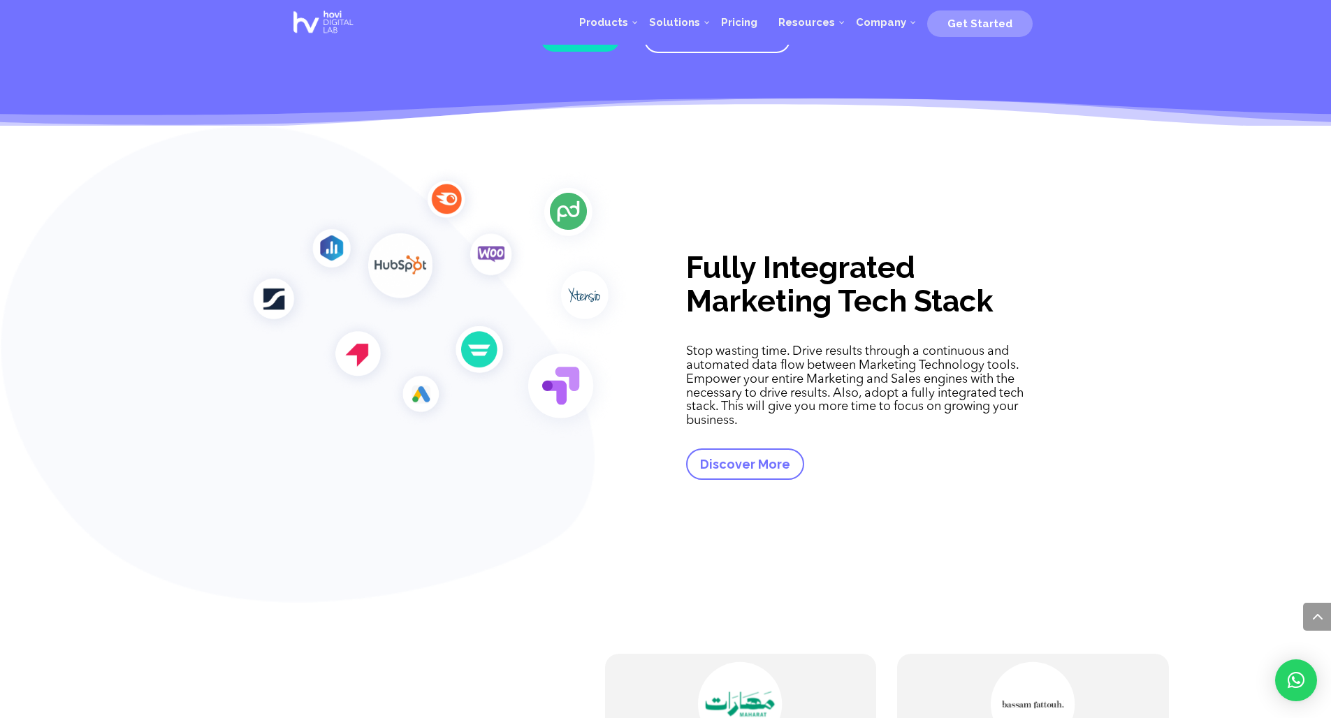
scroll to position [2911, 0]
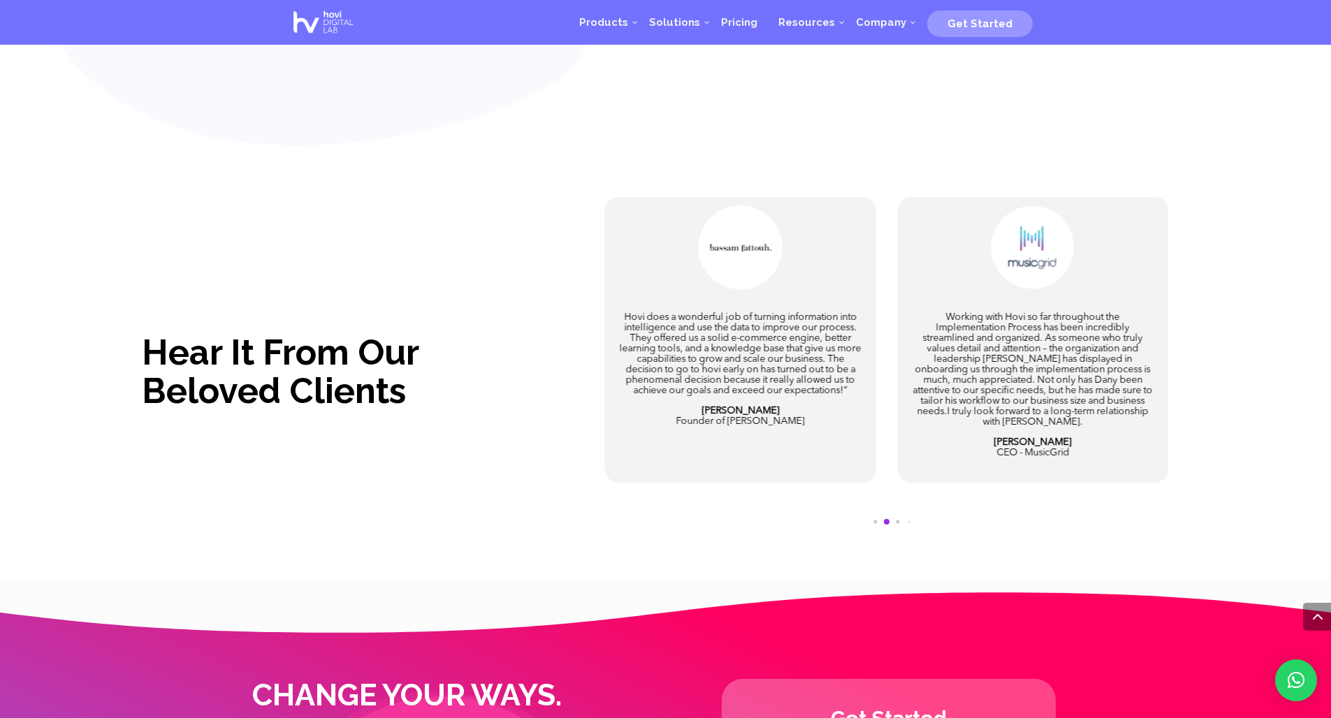
click at [897, 523] on span "Go to slide 3" at bounding box center [897, 521] width 3 height 3
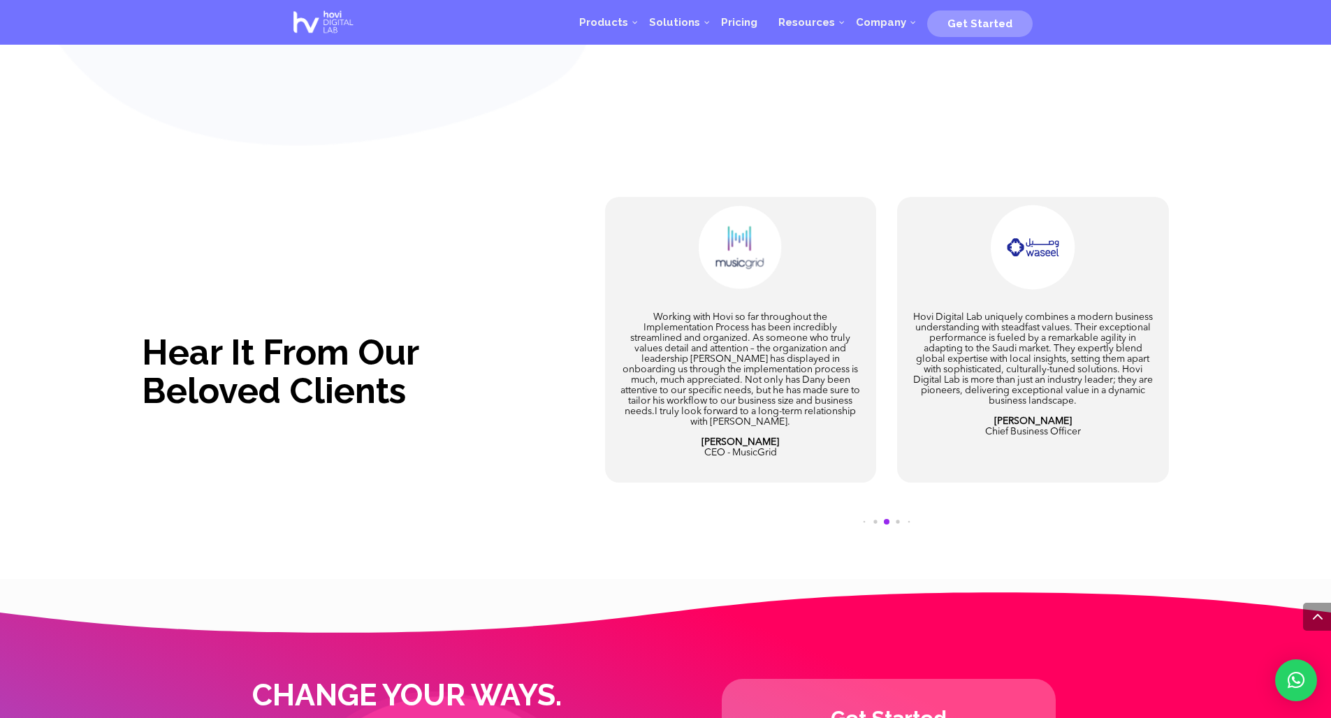
click at [897, 523] on span "Go to slide 4" at bounding box center [897, 521] width 3 height 3
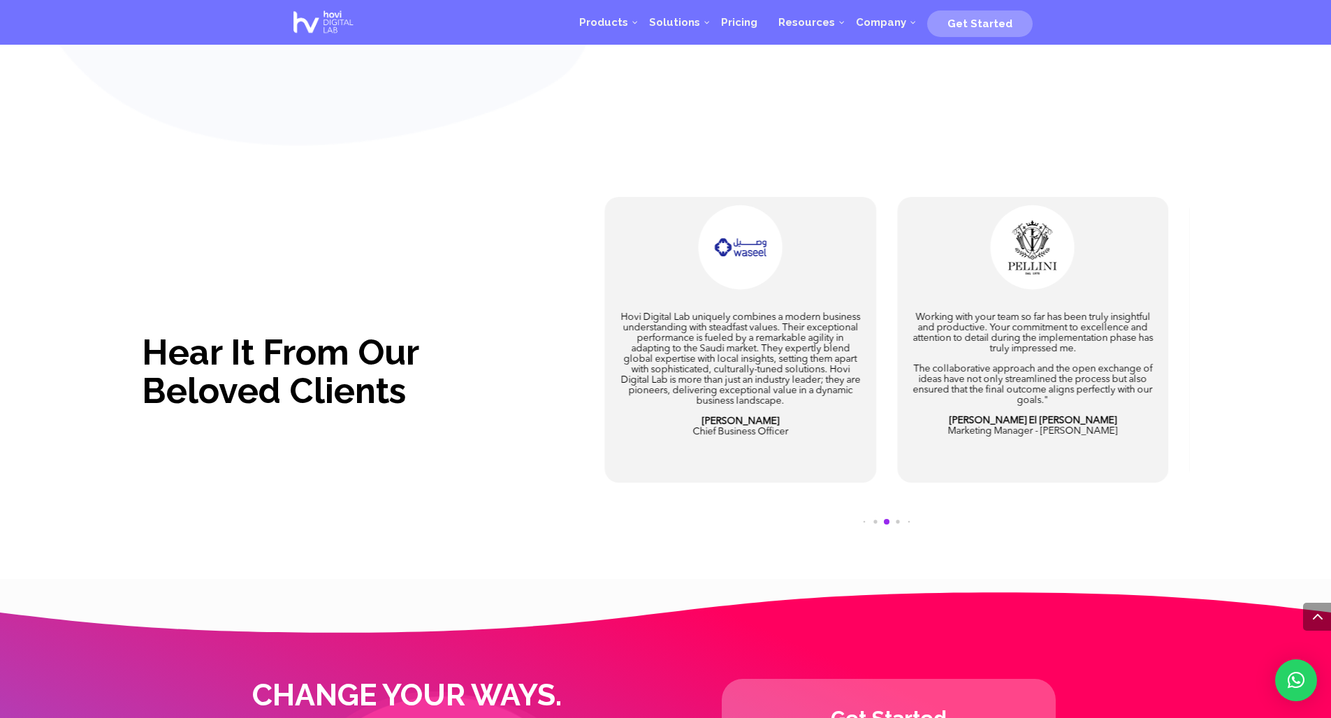
click at [898, 523] on span "Go to slide 5" at bounding box center [897, 521] width 3 height 3
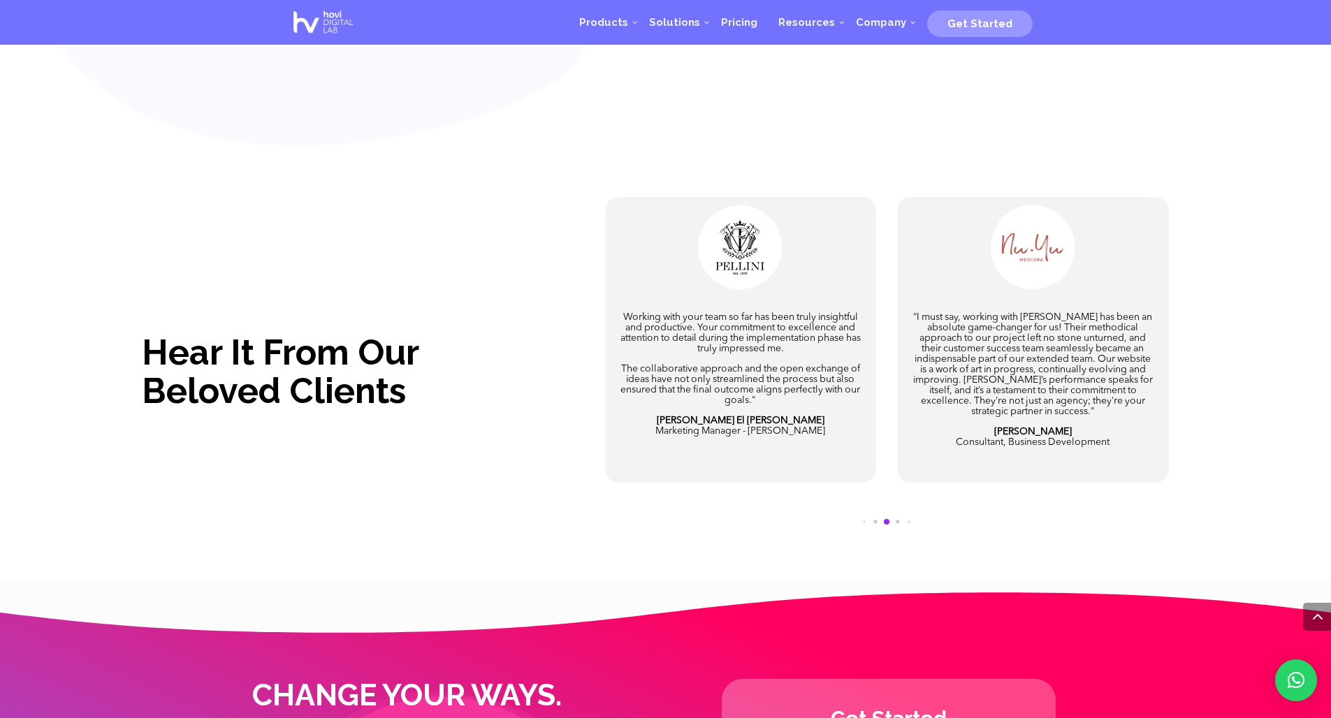
click at [899, 523] on span "Go to slide 6" at bounding box center [897, 521] width 3 height 3
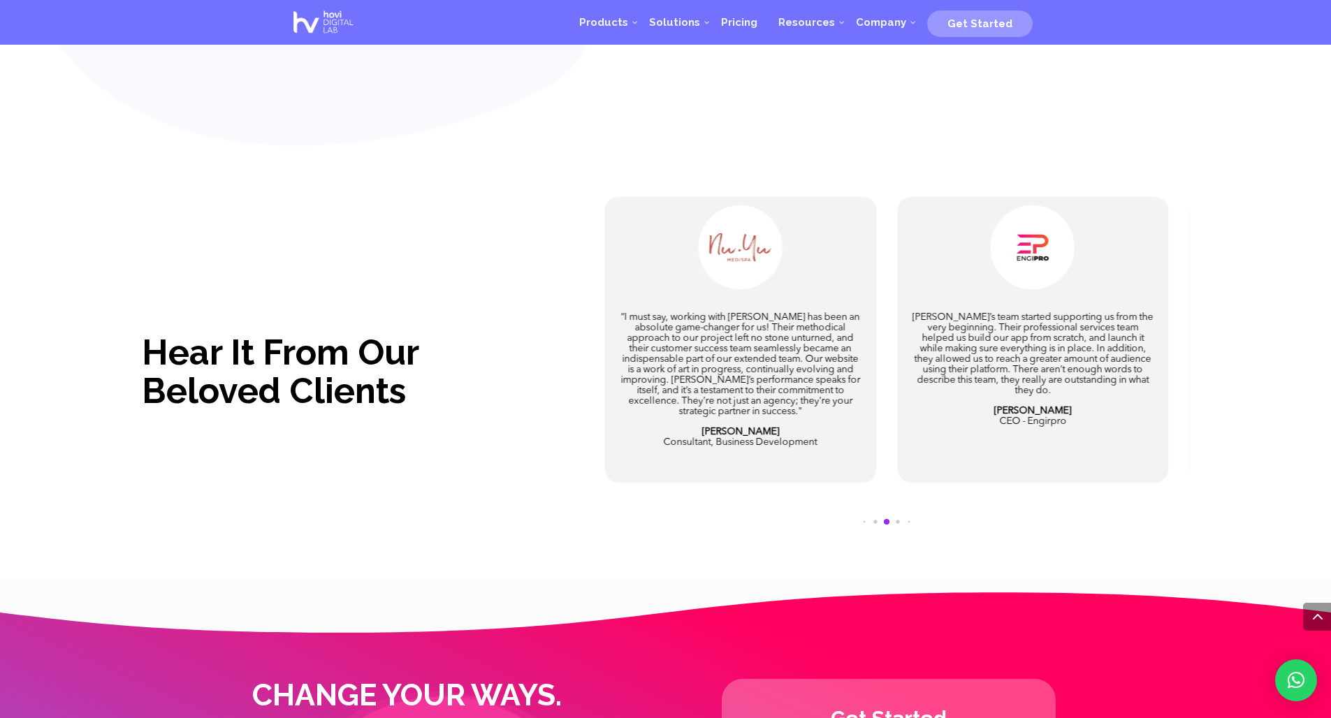
click at [897, 523] on span "Go to slide 7" at bounding box center [897, 521] width 3 height 3
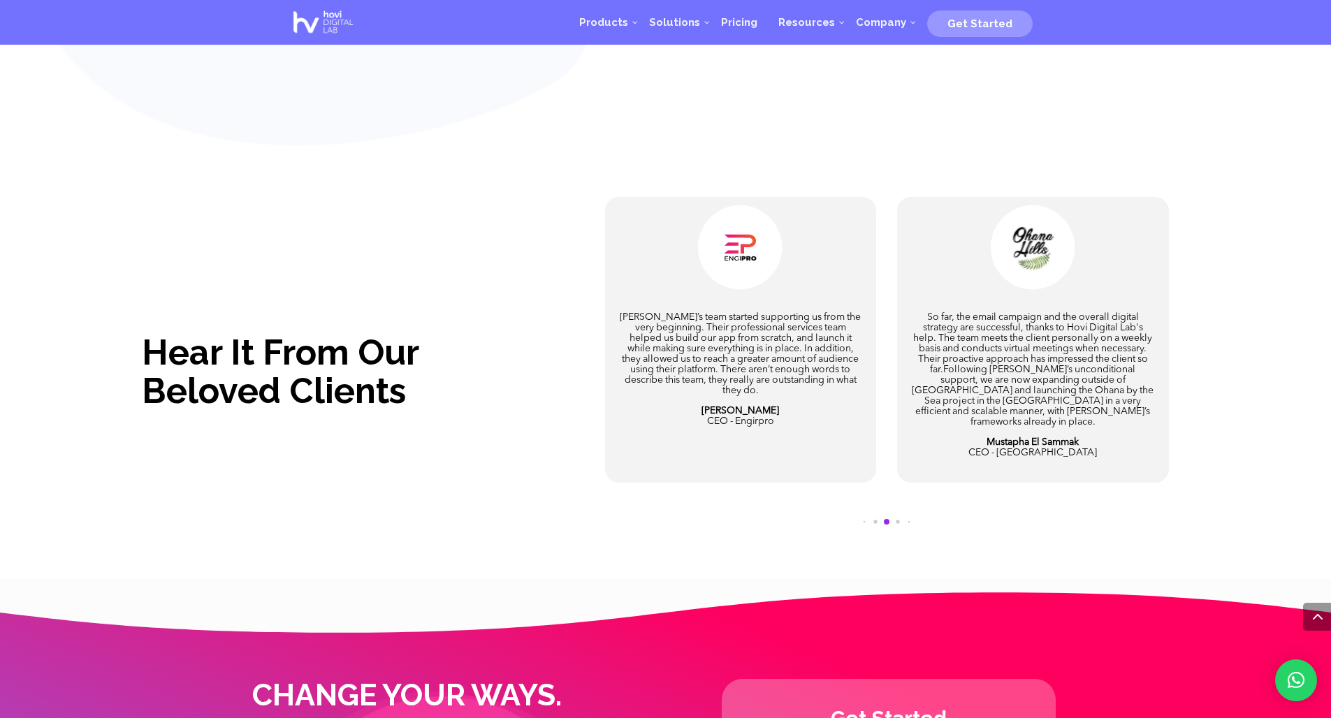
click at [895, 533] on div at bounding box center [887, 526] width 56 height 14
click at [897, 523] on span "Go to slide 8" at bounding box center [897, 521] width 3 height 3
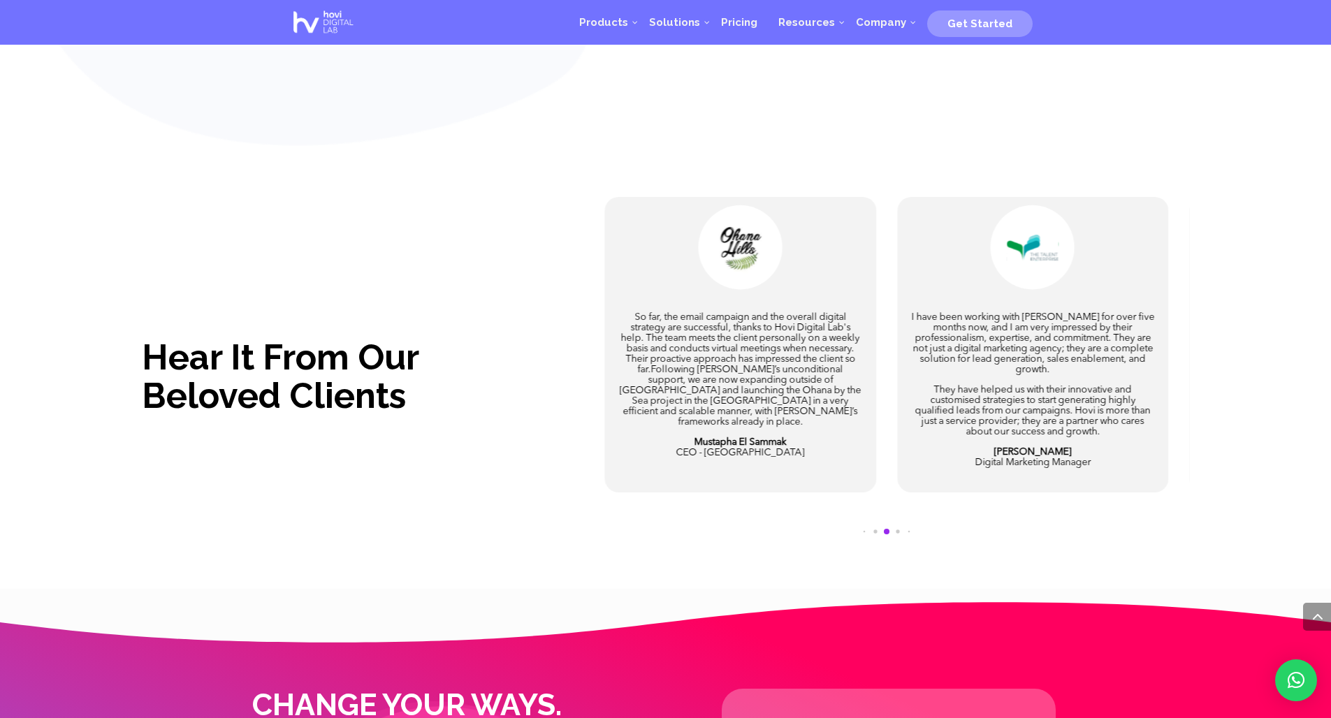
click at [904, 542] on div at bounding box center [887, 535] width 56 height 14
click at [895, 542] on div "I have been working with Hovi for over five months now, and I am very impressed…" at bounding box center [887, 380] width 606 height 408
click at [899, 533] on span "Go to slide 9" at bounding box center [897, 531] width 3 height 3
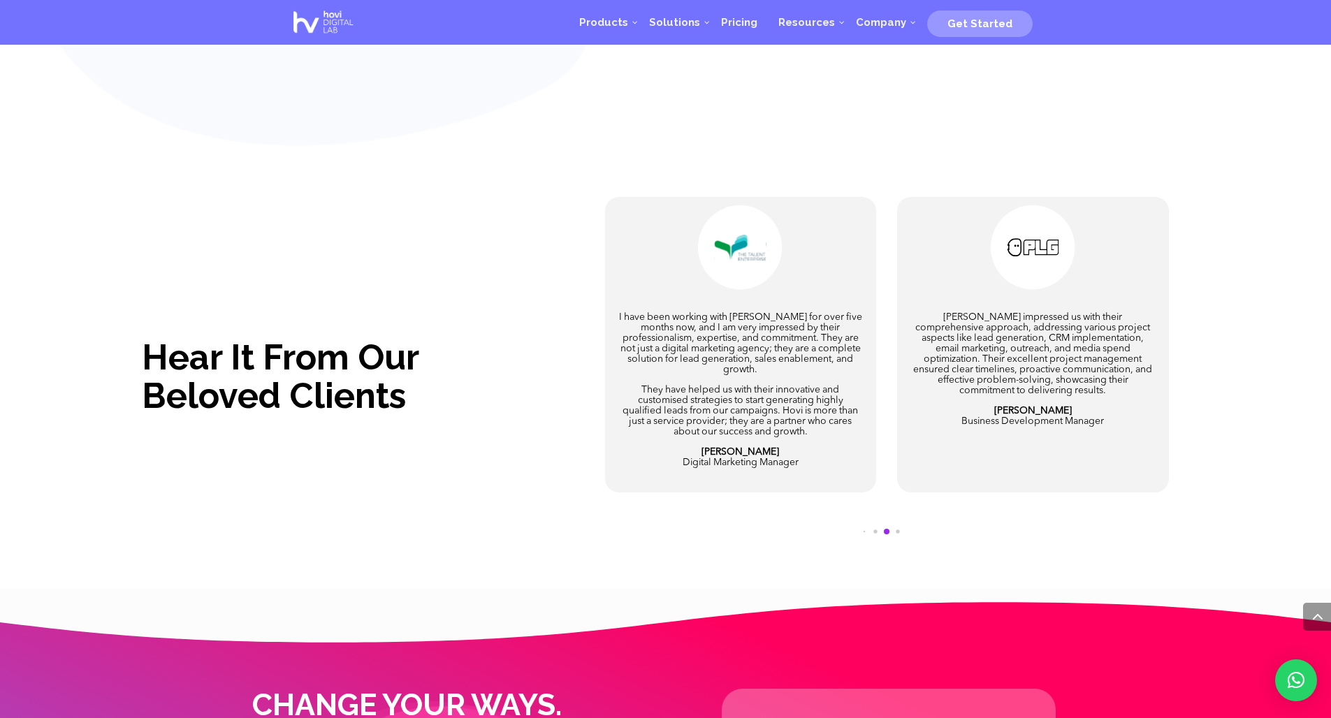
click at [898, 533] on span "Go to slide 10" at bounding box center [897, 531] width 3 height 3
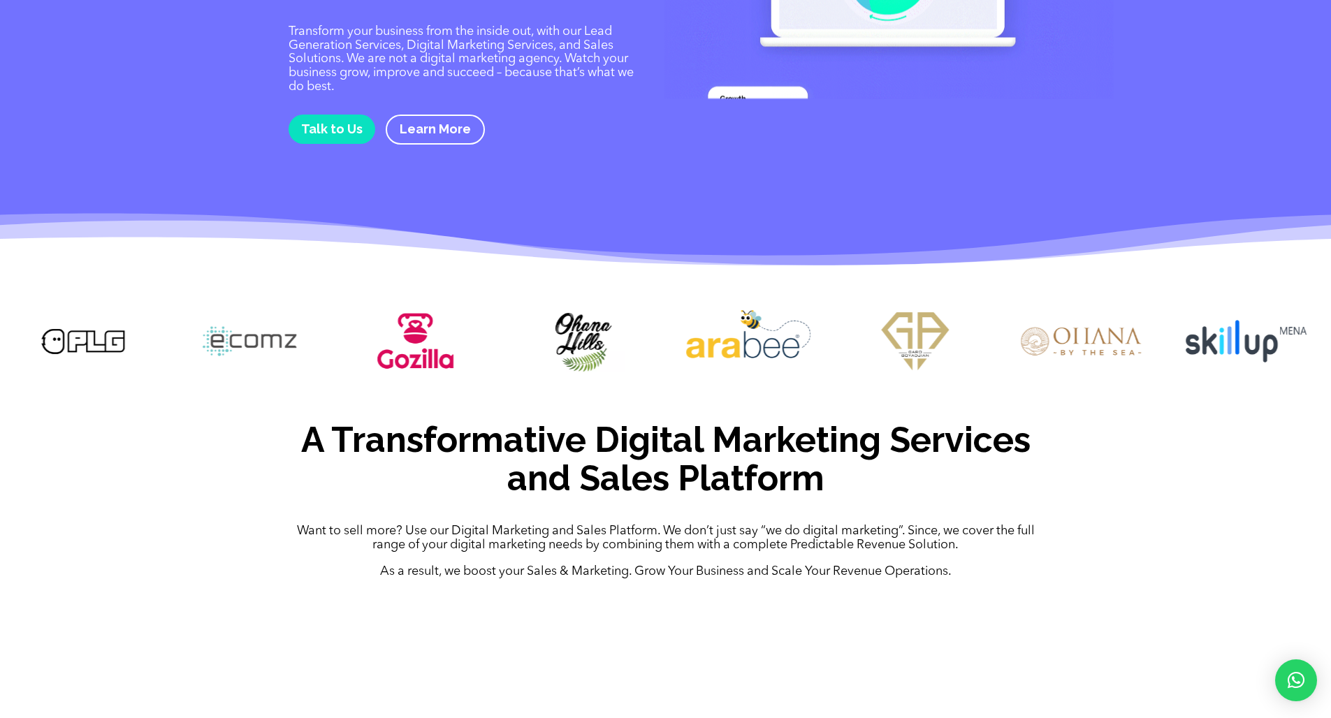
scroll to position [0, 0]
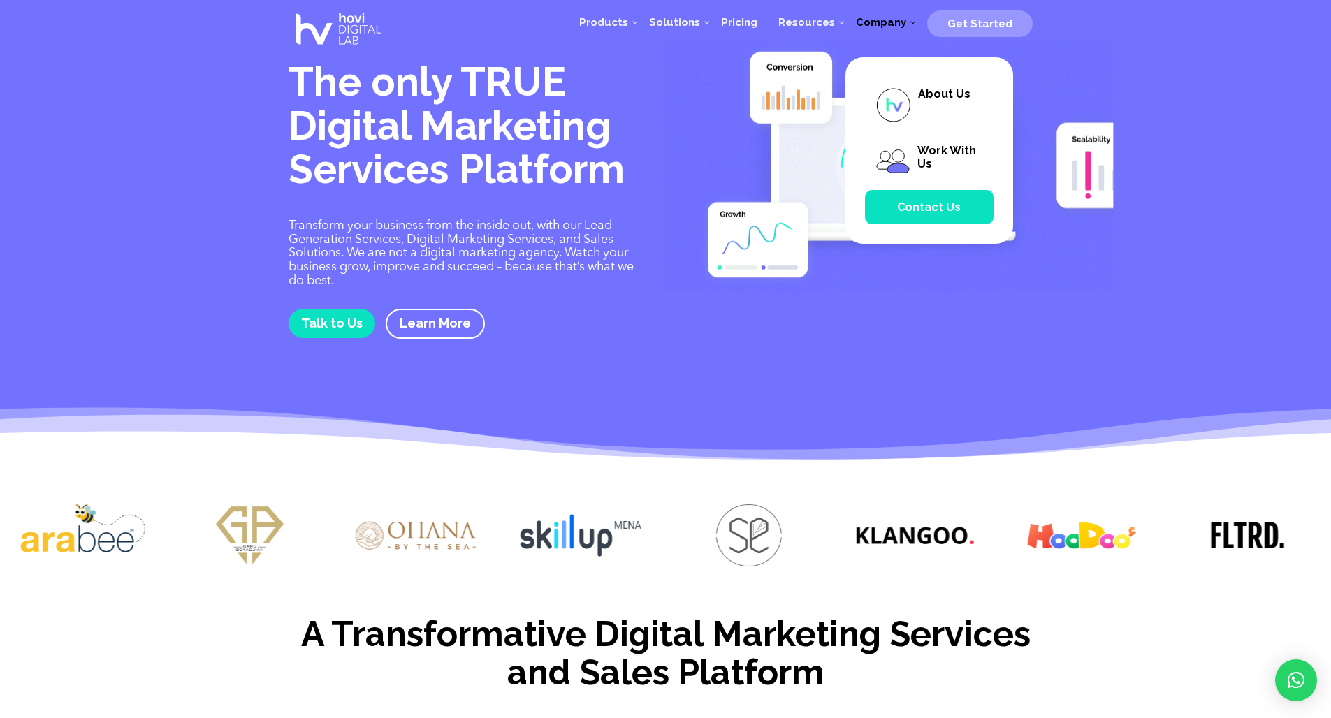
click at [890, 20] on span "Company" at bounding box center [881, 22] width 50 height 13
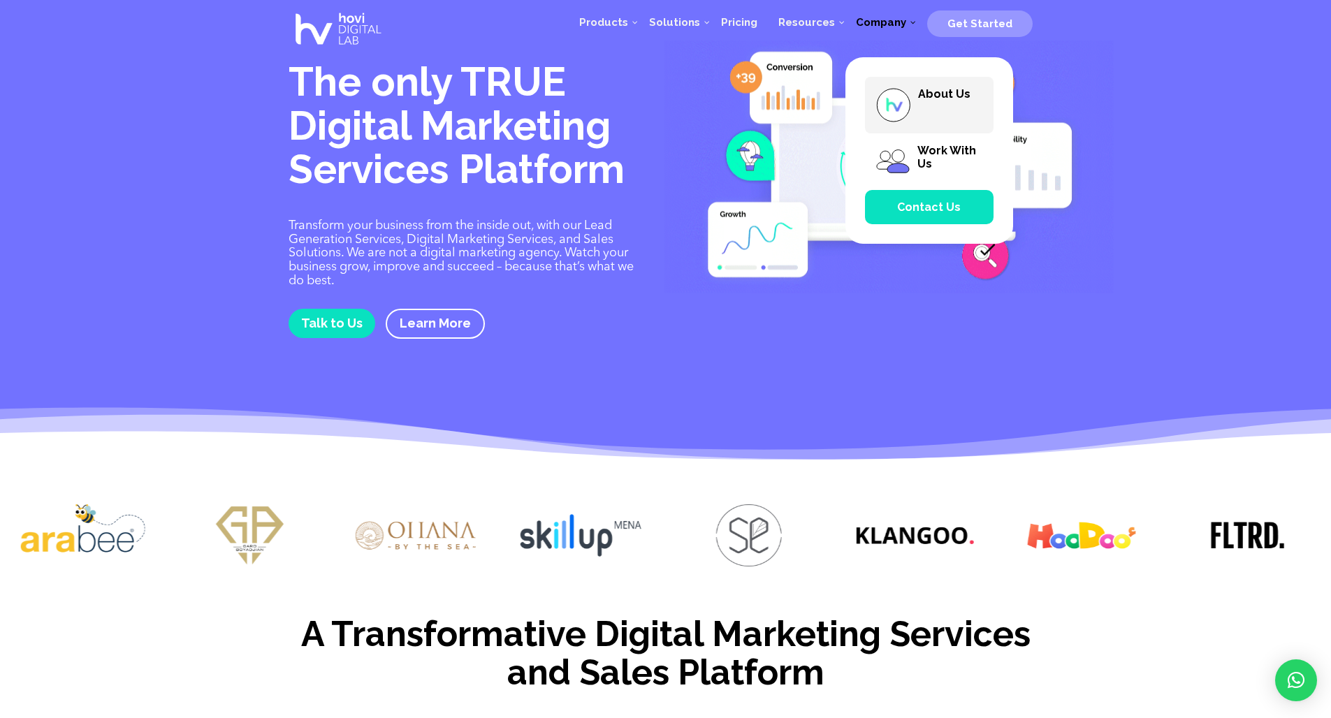
click at [935, 99] on span "About Us" at bounding box center [944, 93] width 52 height 13
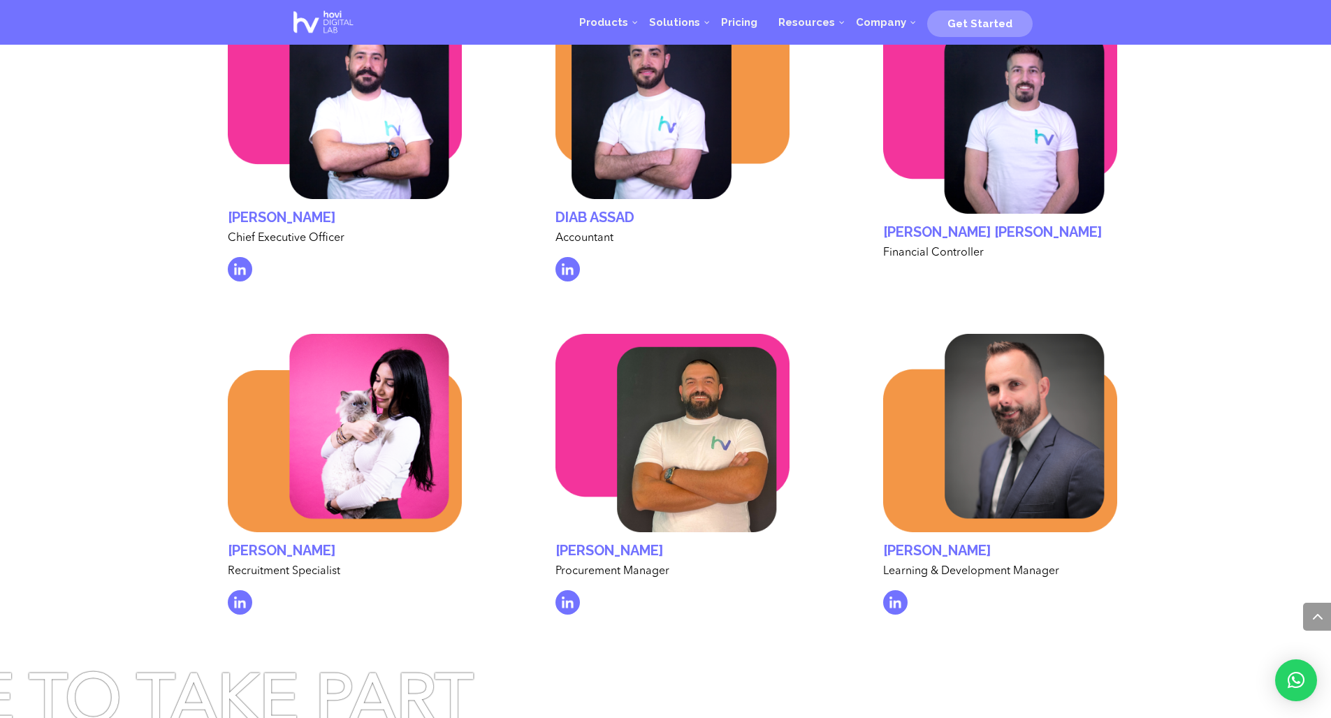
scroll to position [3923, 0]
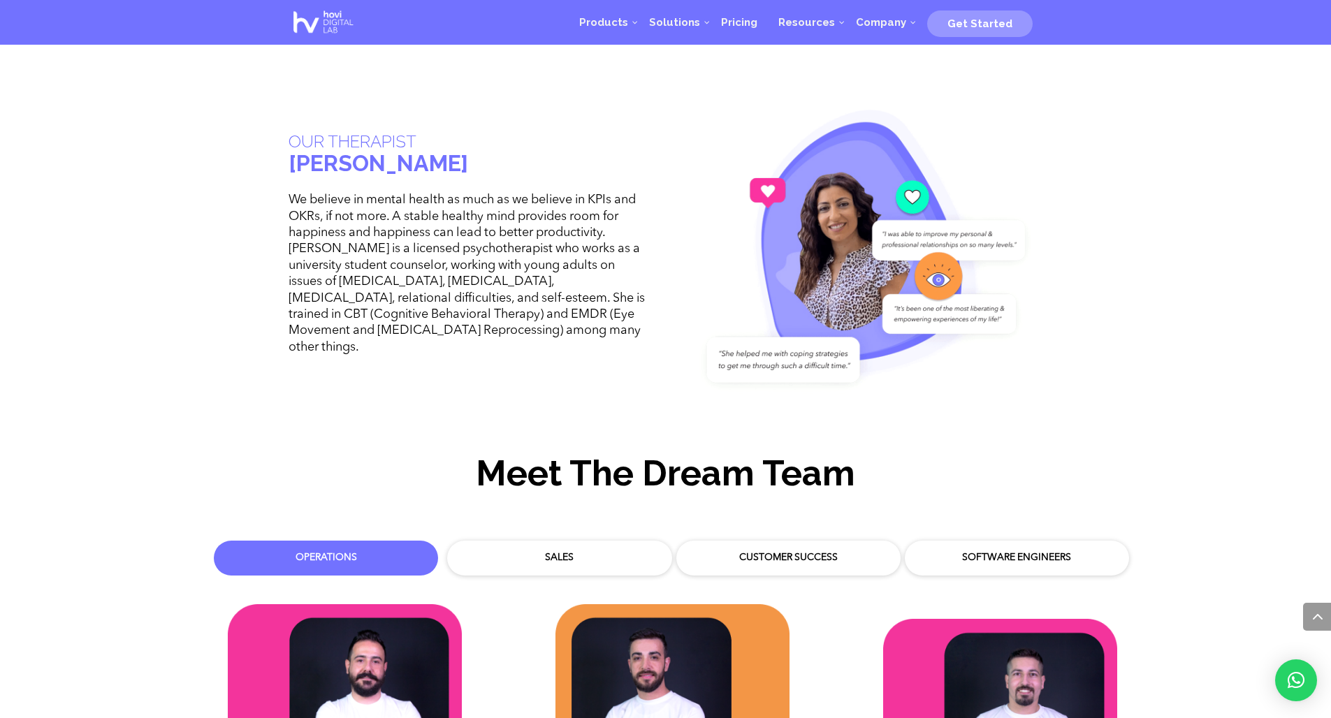
click at [528, 548] on div "Sales" at bounding box center [559, 558] width 210 height 21
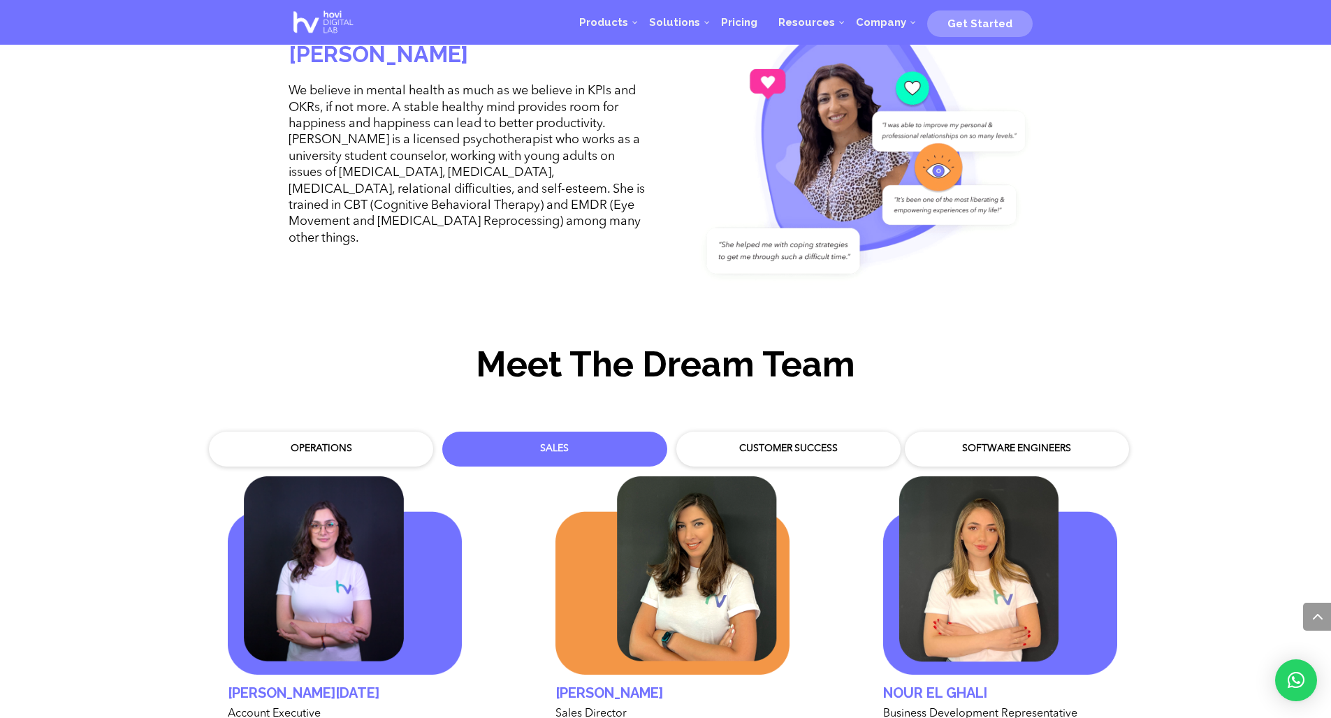
scroll to position [4136, 0]
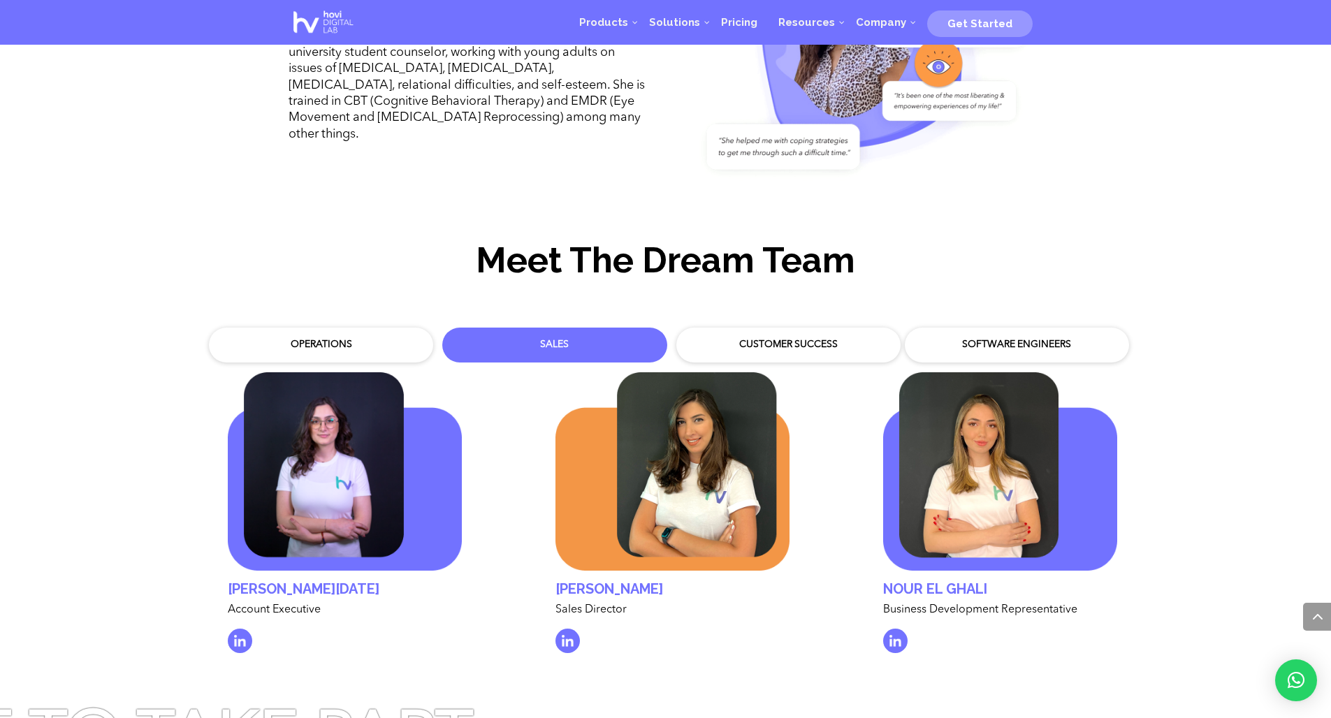
click at [763, 338] on div "Customer Success" at bounding box center [788, 345] width 203 height 14
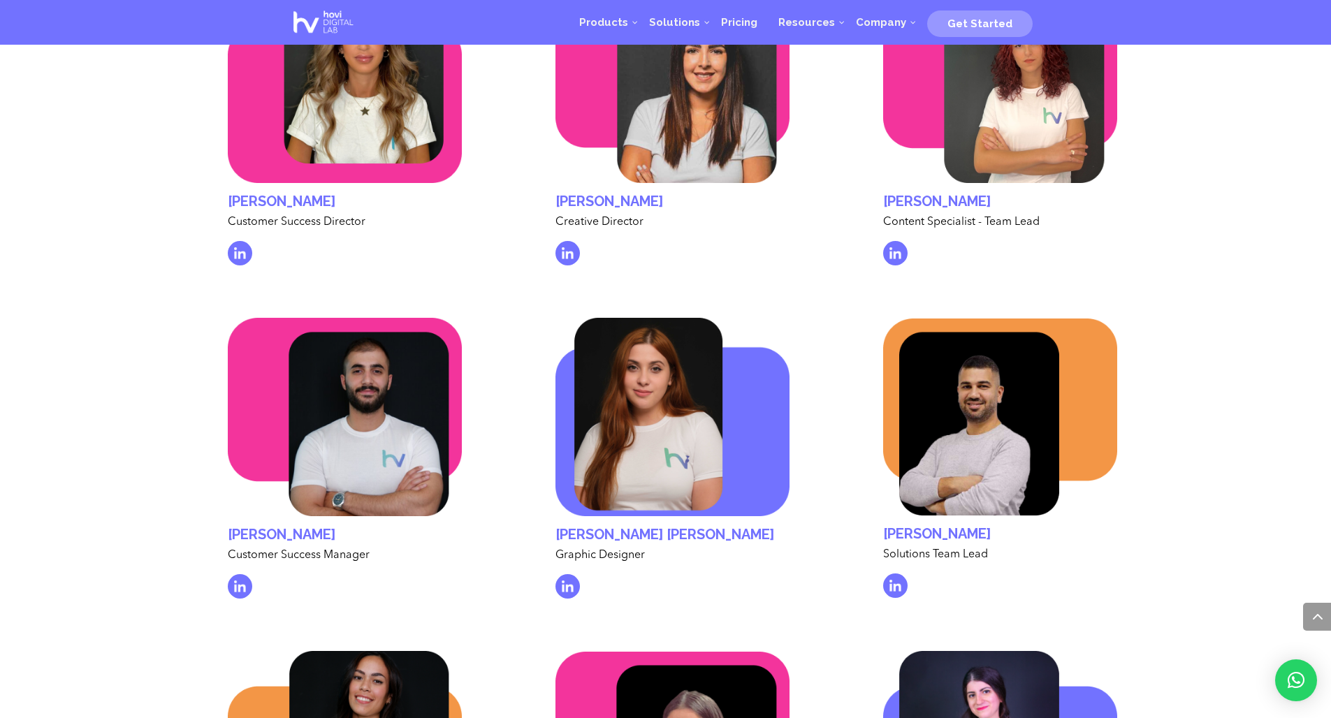
scroll to position [4255, 0]
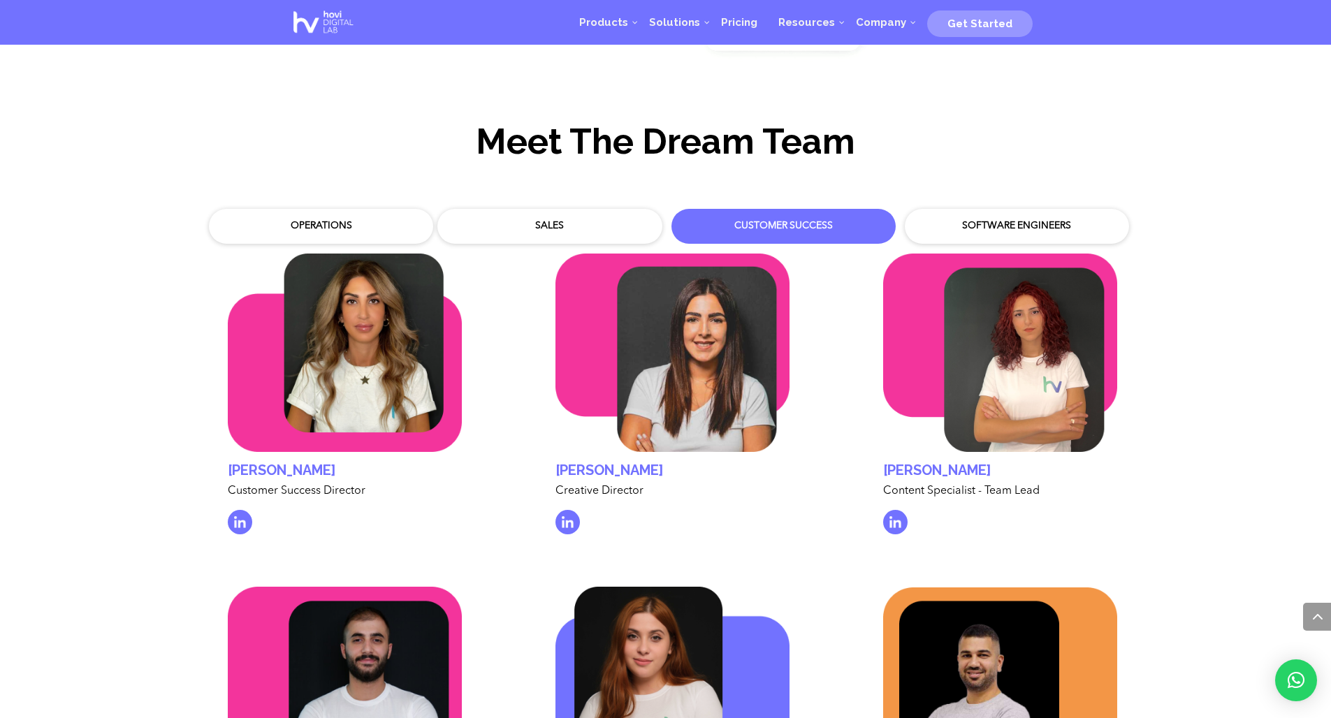
click at [977, 219] on div "Software Engineers" at bounding box center [1017, 226] width 203 height 14
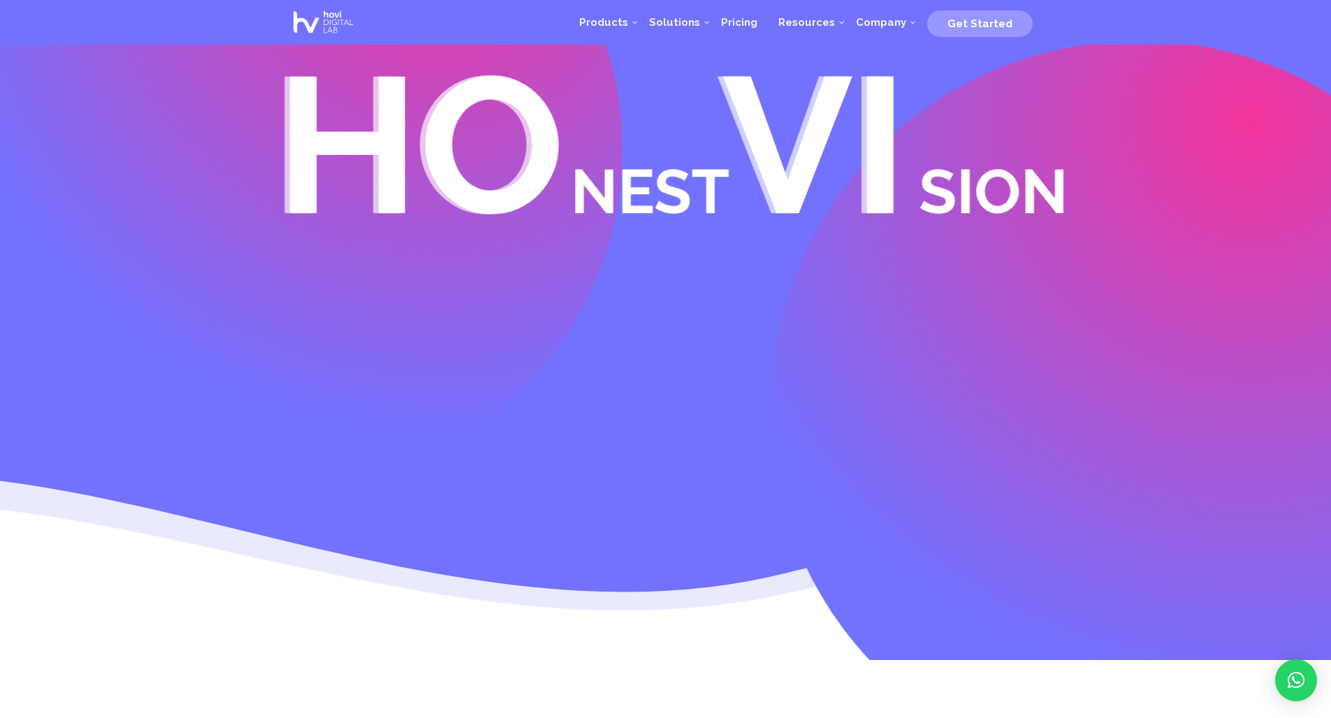
scroll to position [0, 0]
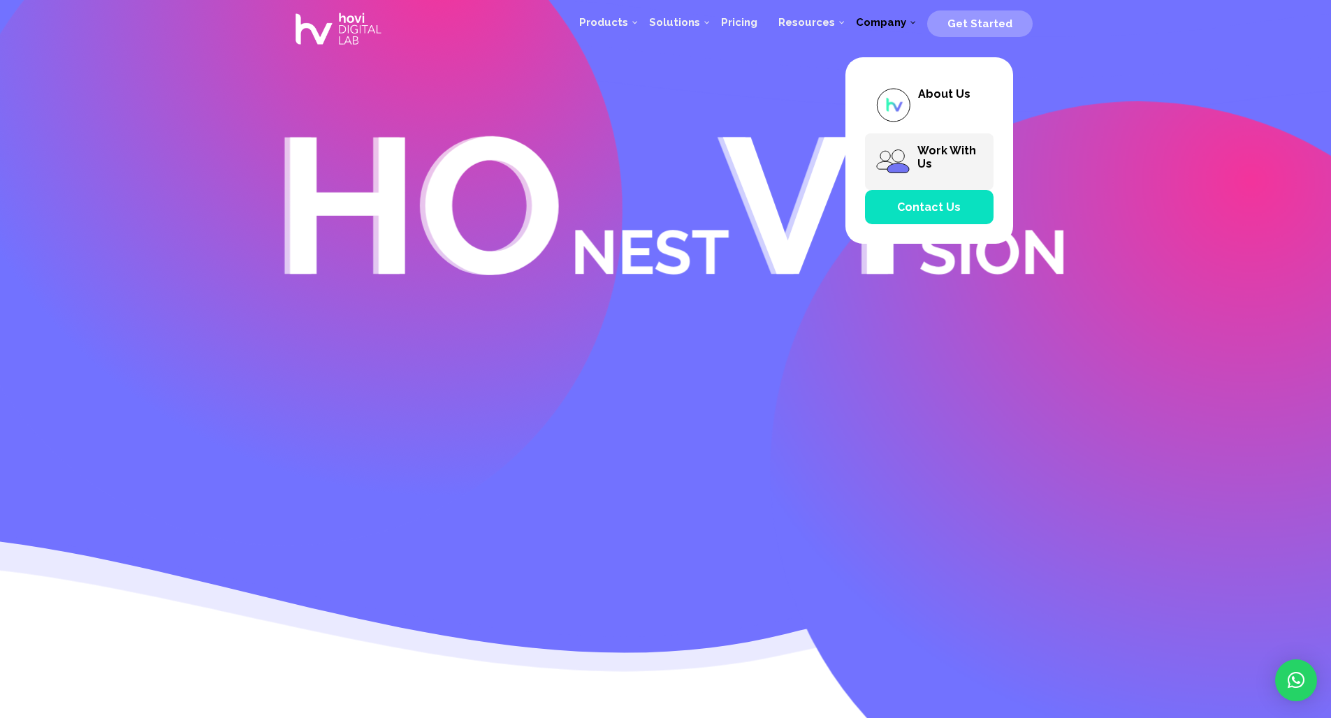
click at [920, 149] on span "Work With Us" at bounding box center [947, 157] width 59 height 27
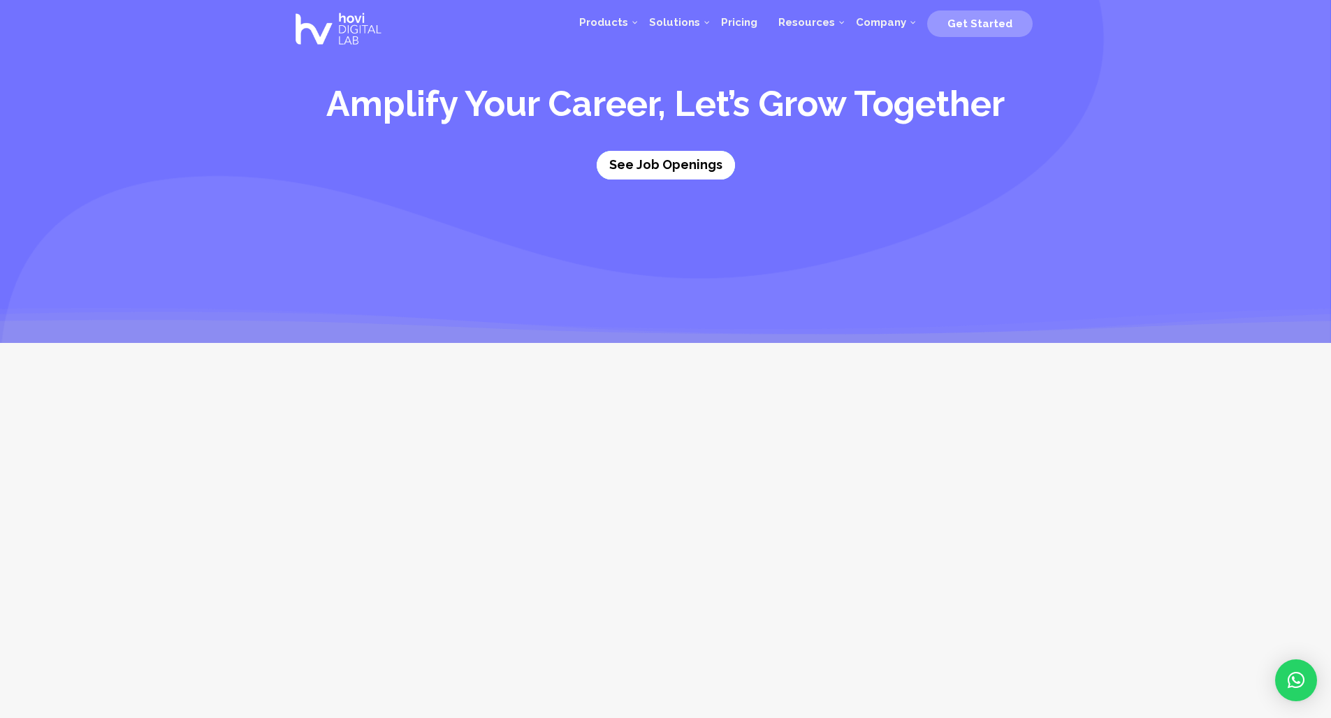
click at [669, 164] on link "See Job Openings" at bounding box center [666, 165] width 138 height 29
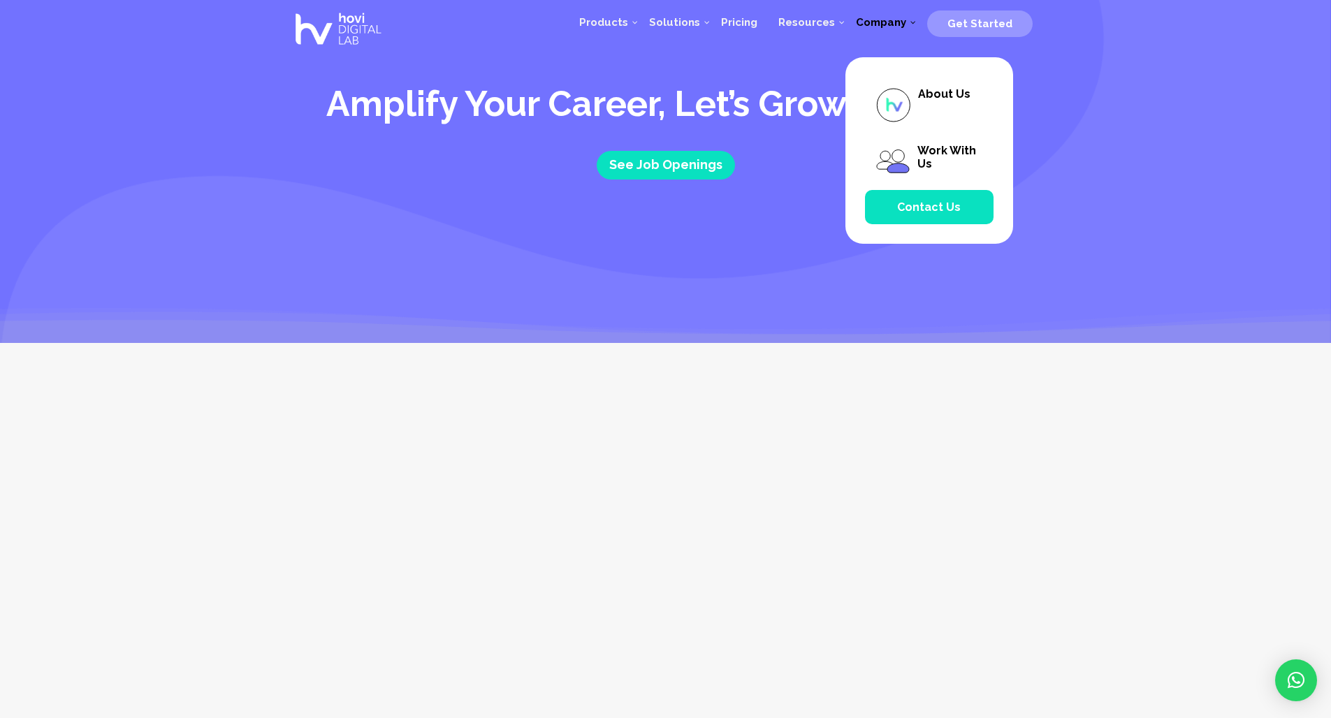
click at [896, 21] on span "Company" at bounding box center [881, 22] width 50 height 13
click at [936, 89] on span "About Us" at bounding box center [944, 93] width 52 height 13
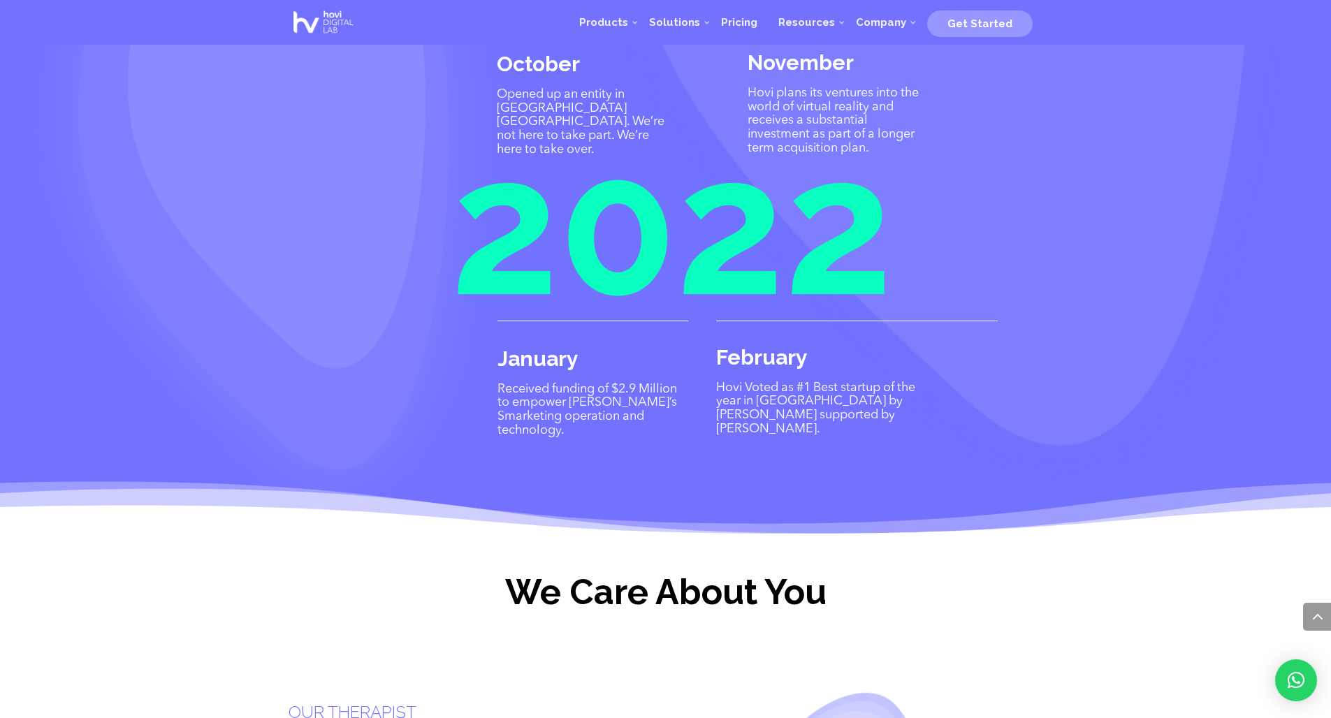
scroll to position [3353, 0]
